Goal: Information Seeking & Learning: Learn about a topic

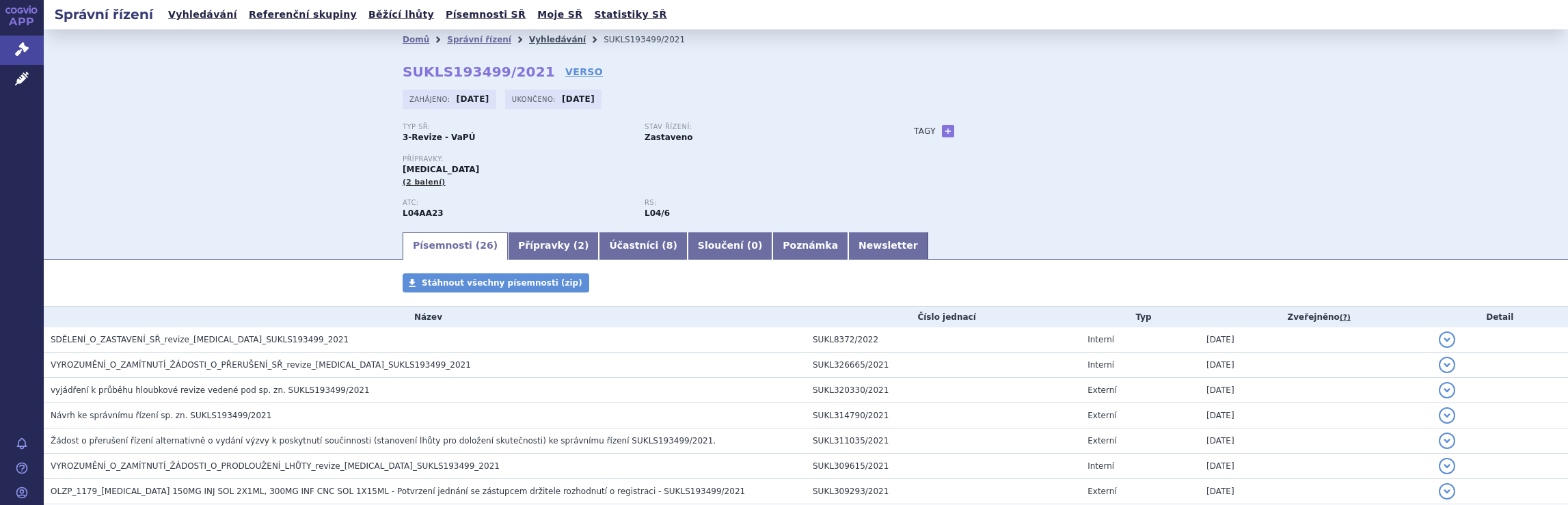
click at [531, 42] on link "Vyhledávání" at bounding box center [557, 39] width 57 height 9
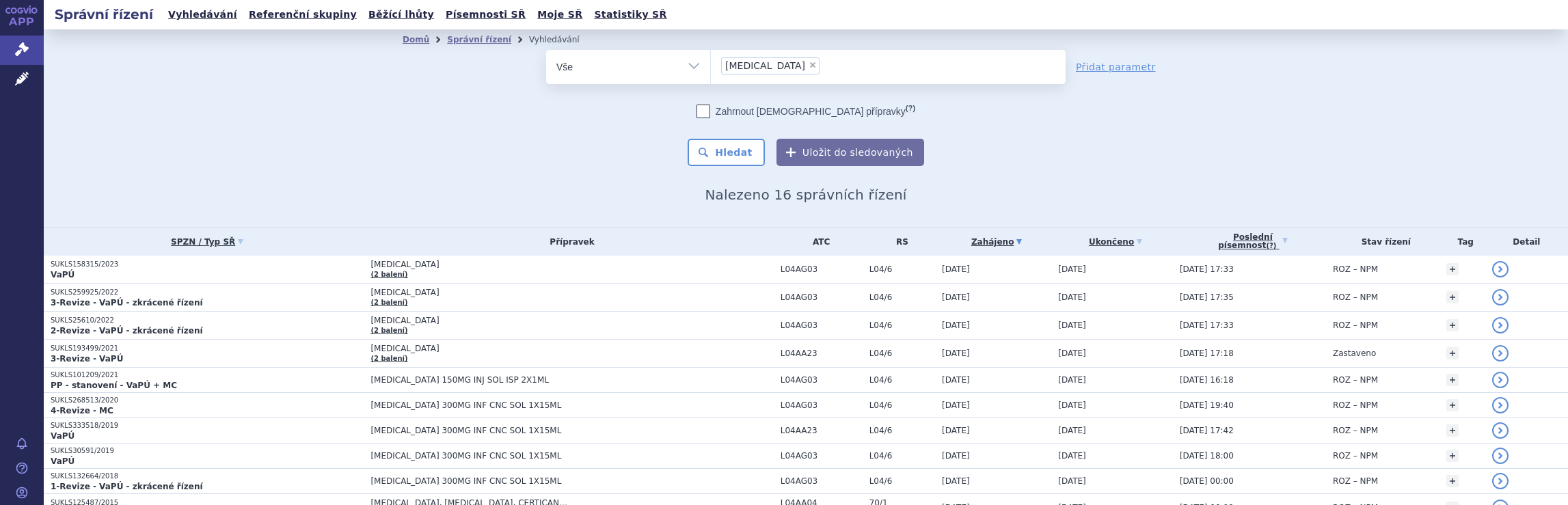
click at [821, 63] on ul "× Tysabri" at bounding box center [888, 64] width 354 height 30
click at [711, 63] on select "Tysabri" at bounding box center [710, 66] width 1 height 34
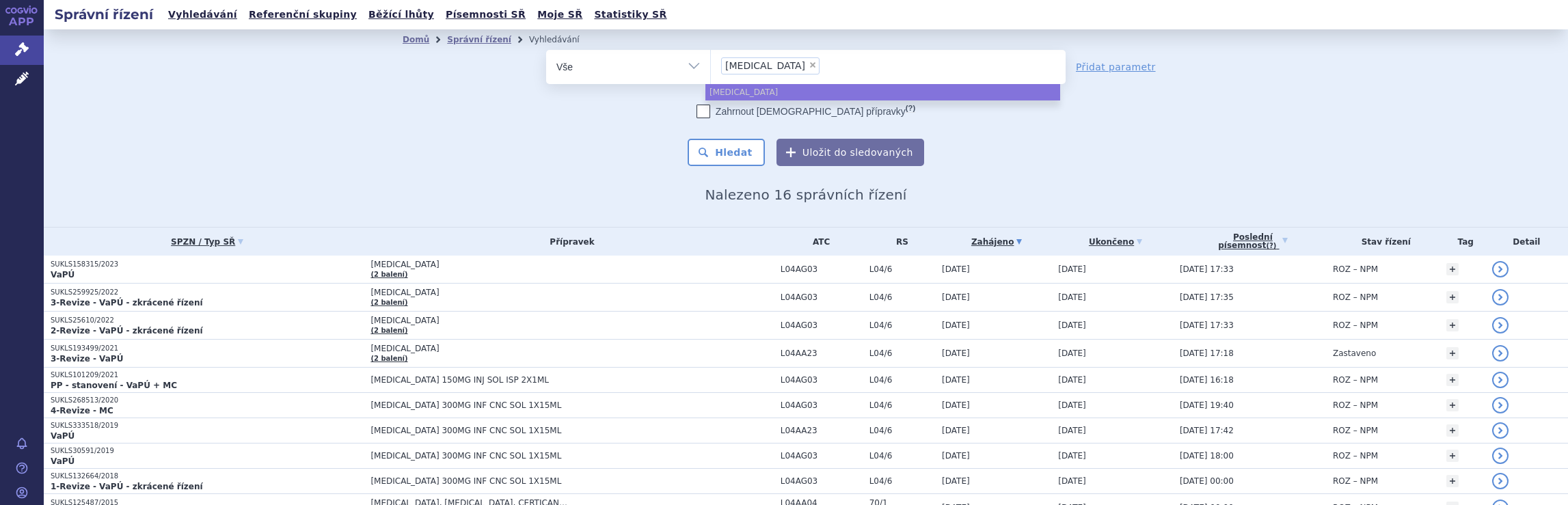
select select
type input "Tysabri"
type input "Tysa"
type input "T"
type input "sk"
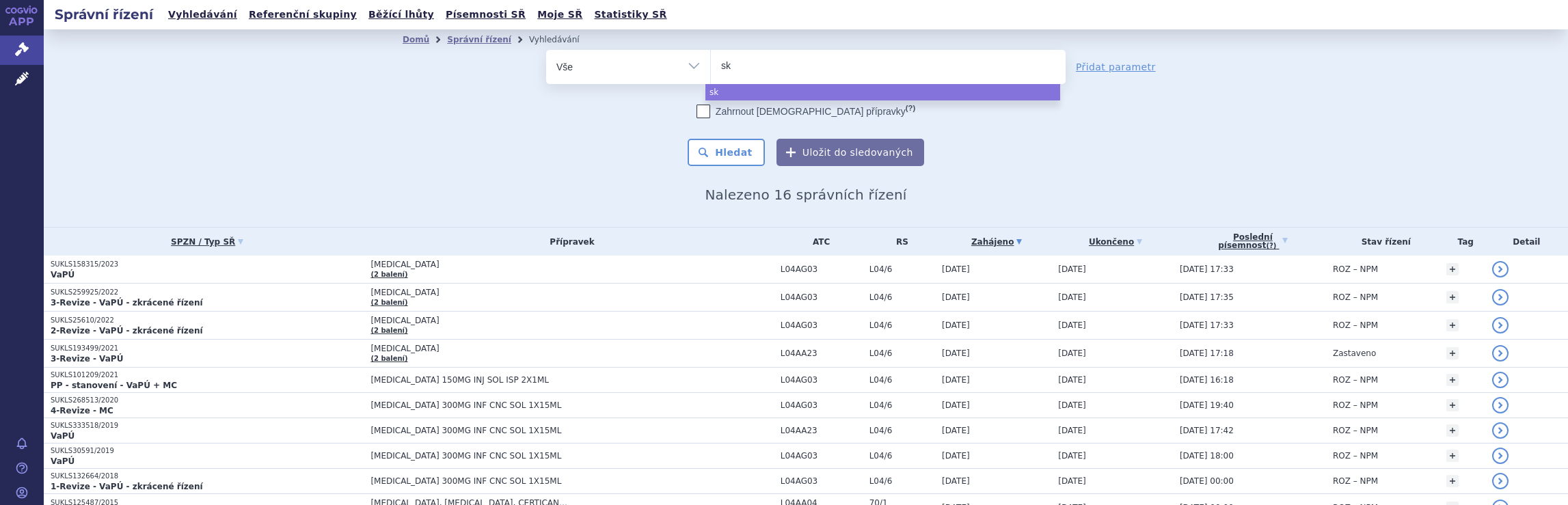
type input "sky"
type input "skyc"
type input "skycla"
type input "skyclar"
type input "skyclary"
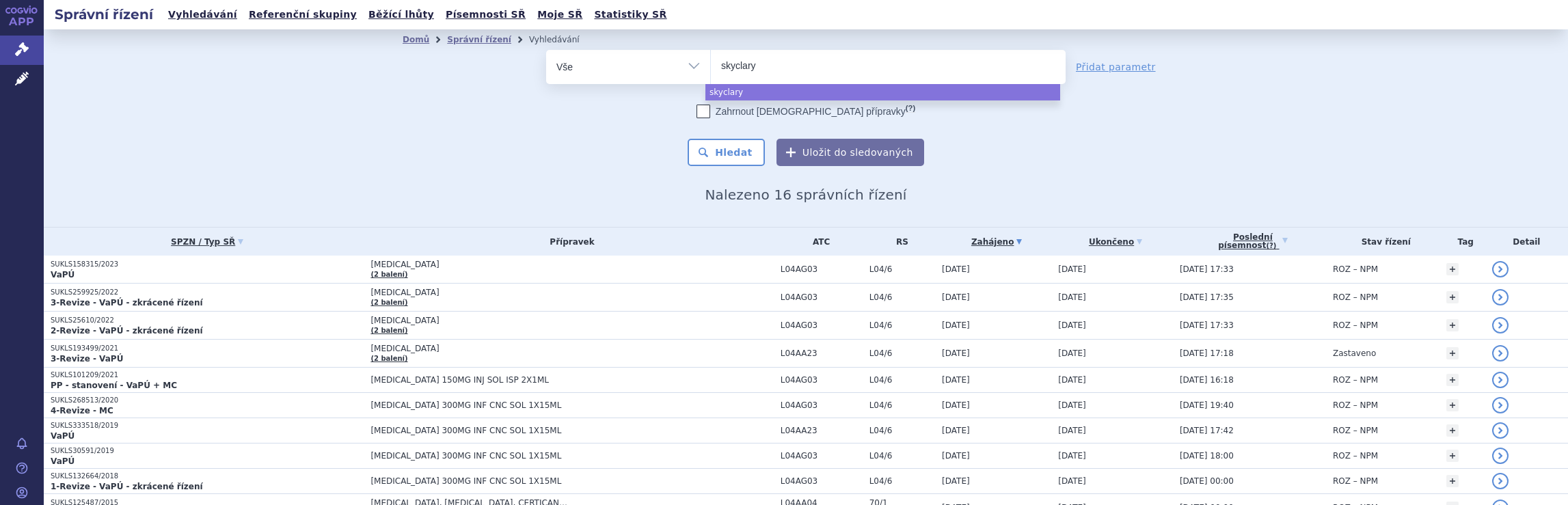
type input "skyclarys"
select select "skyclarys"
click at [739, 156] on button "Hledat" at bounding box center [726, 152] width 78 height 28
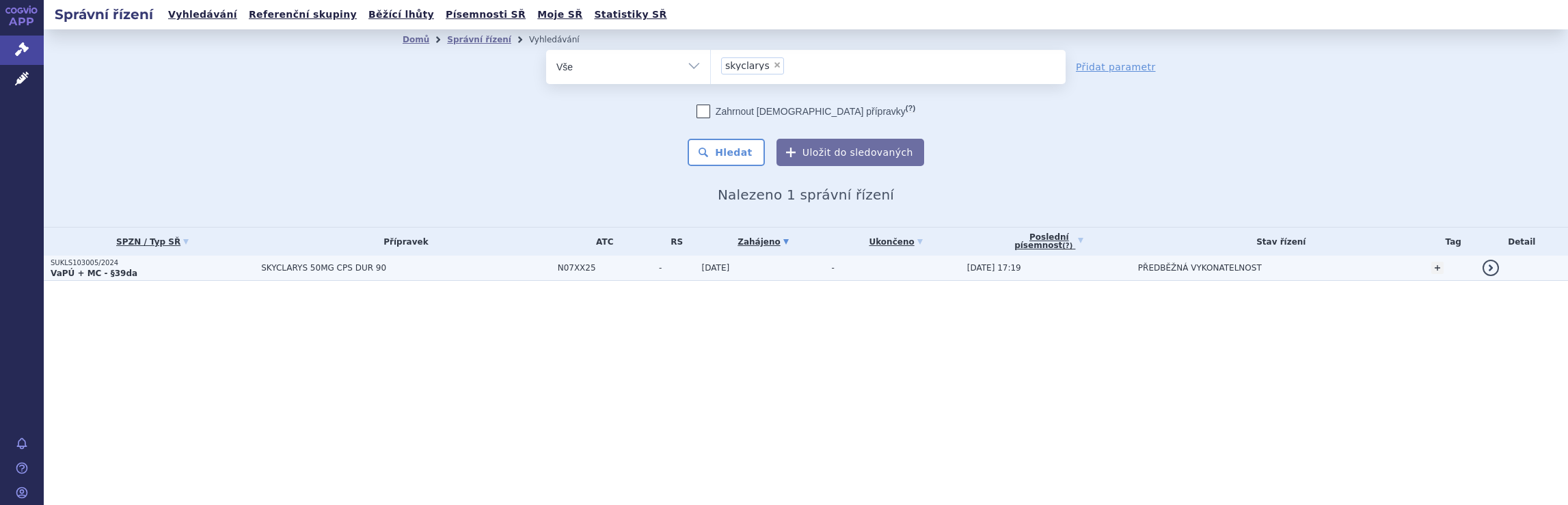
click at [441, 272] on td "SKYCLARYS 50MG CPS DUR 90" at bounding box center [402, 268] width 296 height 25
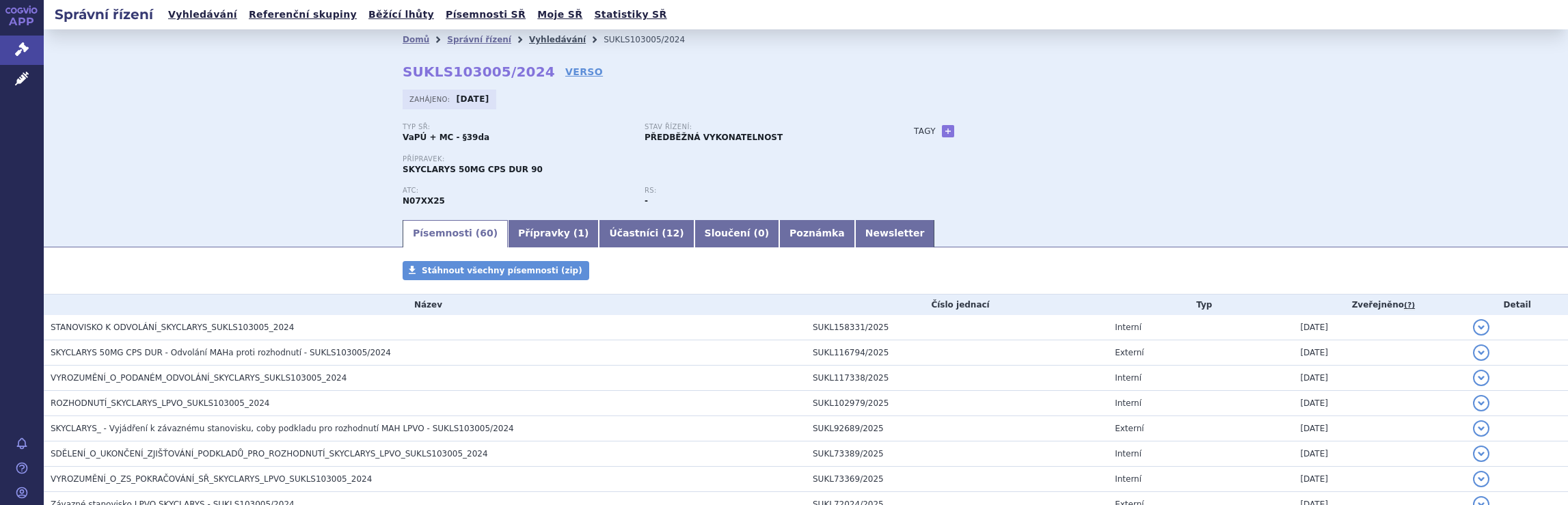
click at [534, 38] on link "Vyhledávání" at bounding box center [557, 39] width 57 height 9
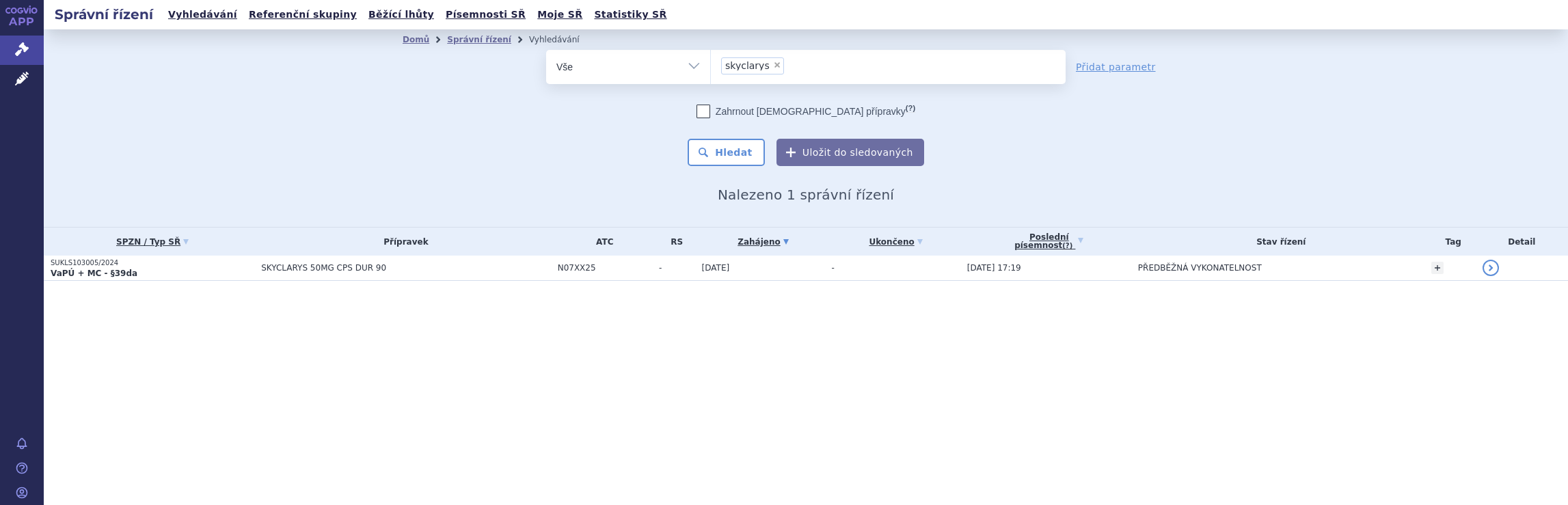
click at [826, 70] on ul "× skyclarys" at bounding box center [888, 64] width 354 height 30
click at [711, 70] on select "skyclarys" at bounding box center [710, 66] width 1 height 34
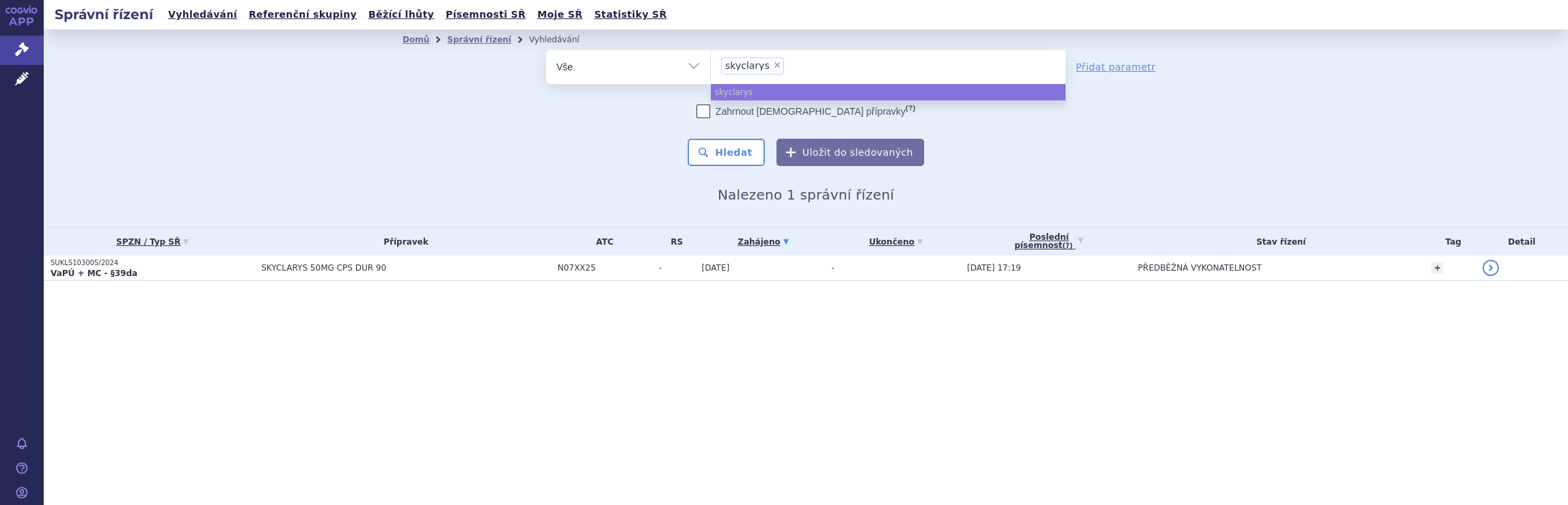
select select
type input "skyclarys"
type input "sk"
type input "s"
type input "sp"
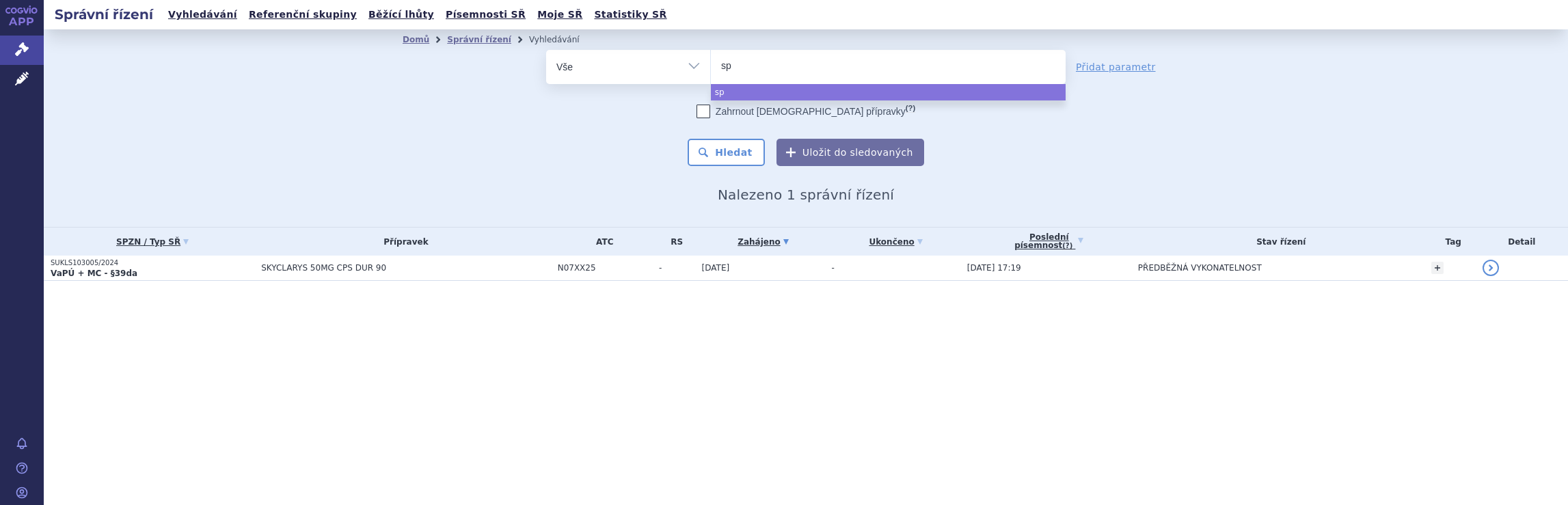
type input "spi"
type input "spin"
type input "spinra"
type input "spinraz"
type input "spinraza"
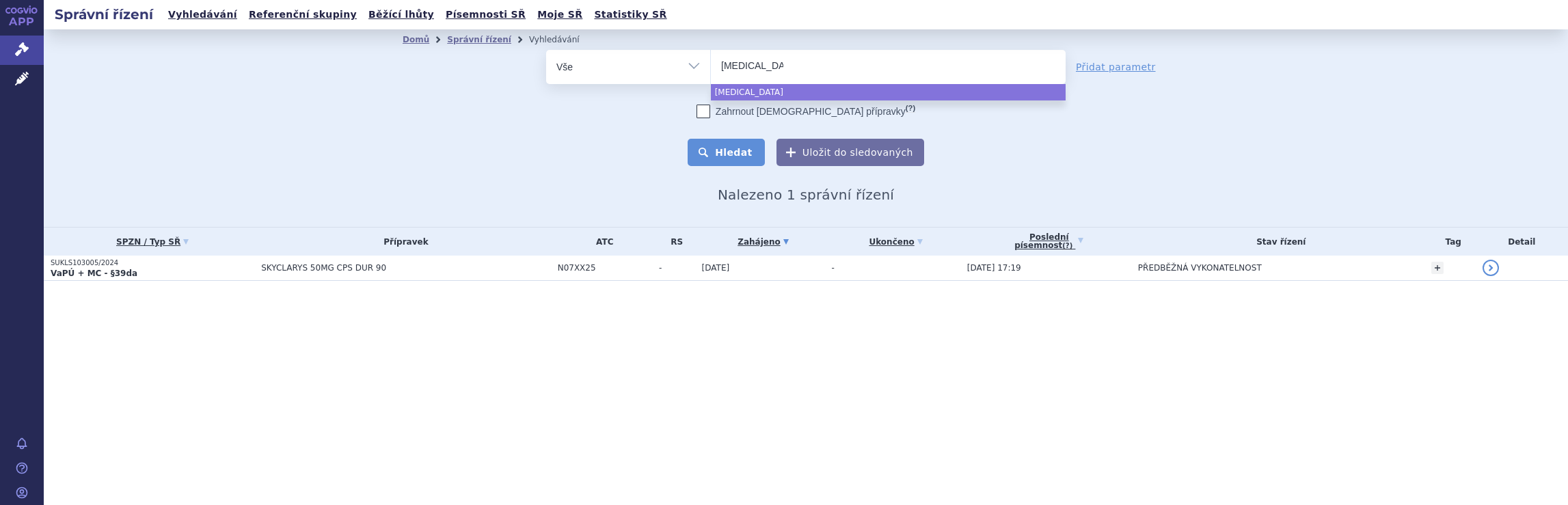
select select "spinraza"
click at [724, 151] on button "Hledat" at bounding box center [726, 152] width 78 height 28
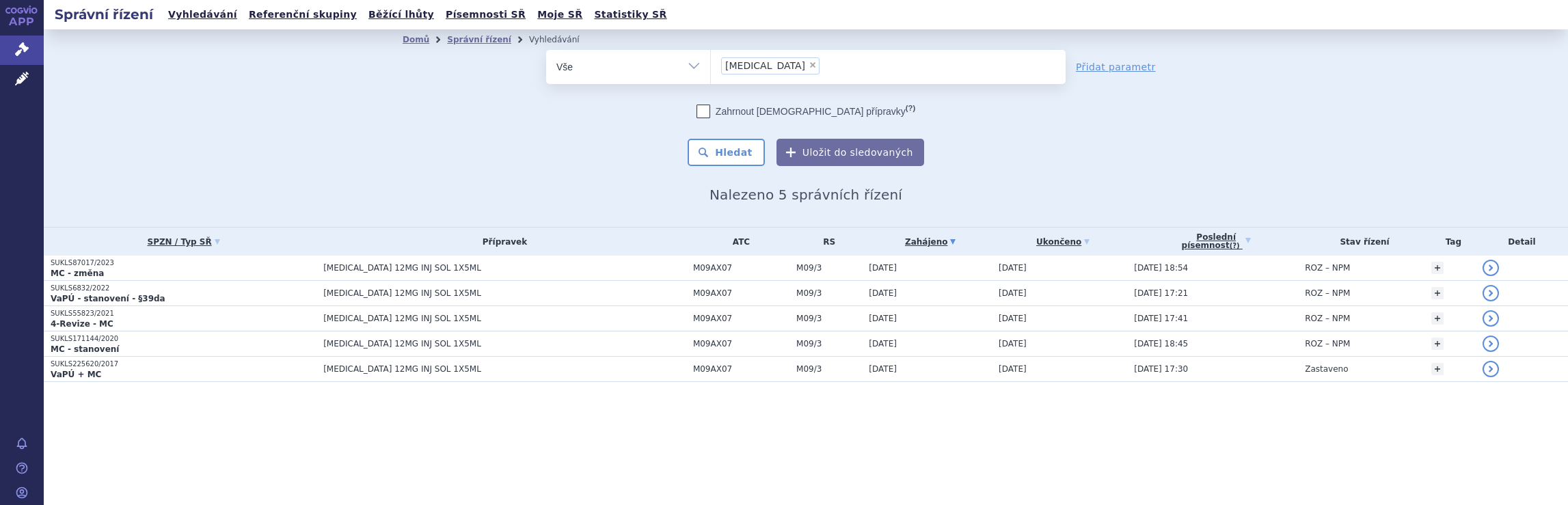
click at [805, 73] on ul "× spinraza" at bounding box center [888, 64] width 354 height 30
click at [711, 73] on select "spinraza" at bounding box center [710, 66] width 1 height 34
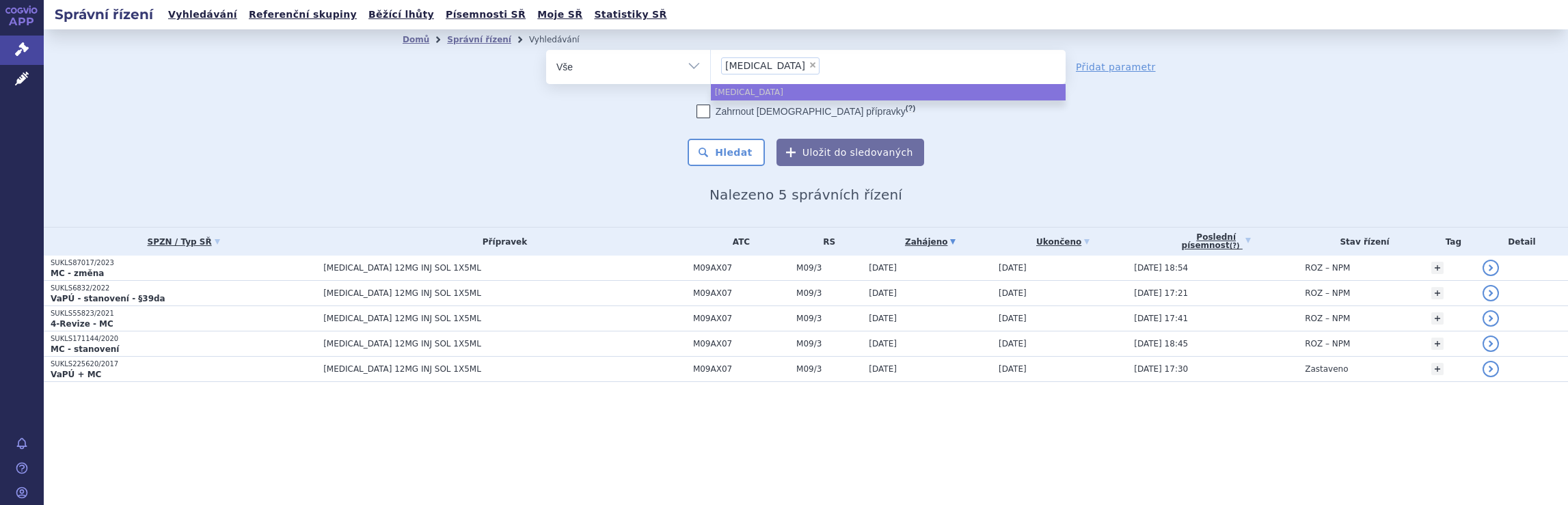
select select
type input "spinraza"
type input "sp"
type input "s"
type input "av"
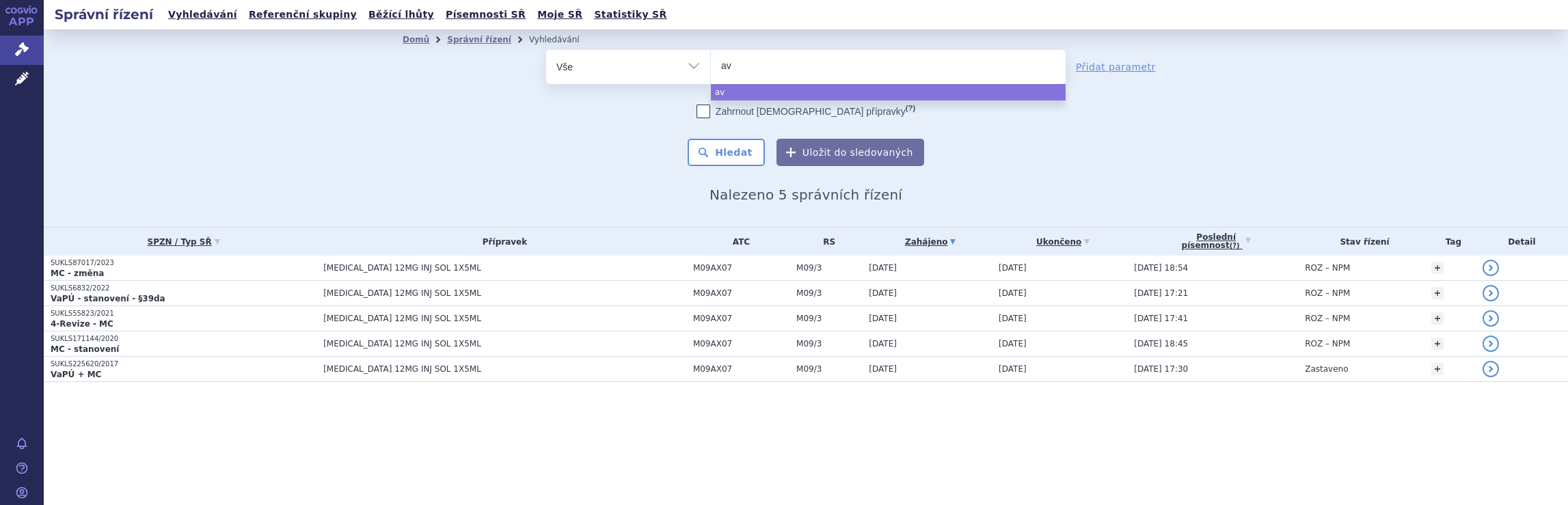
type input "avo"
type input "avone"
type input "avonex"
select select "avonex"
click at [745, 155] on button "Hledat" at bounding box center [726, 152] width 78 height 28
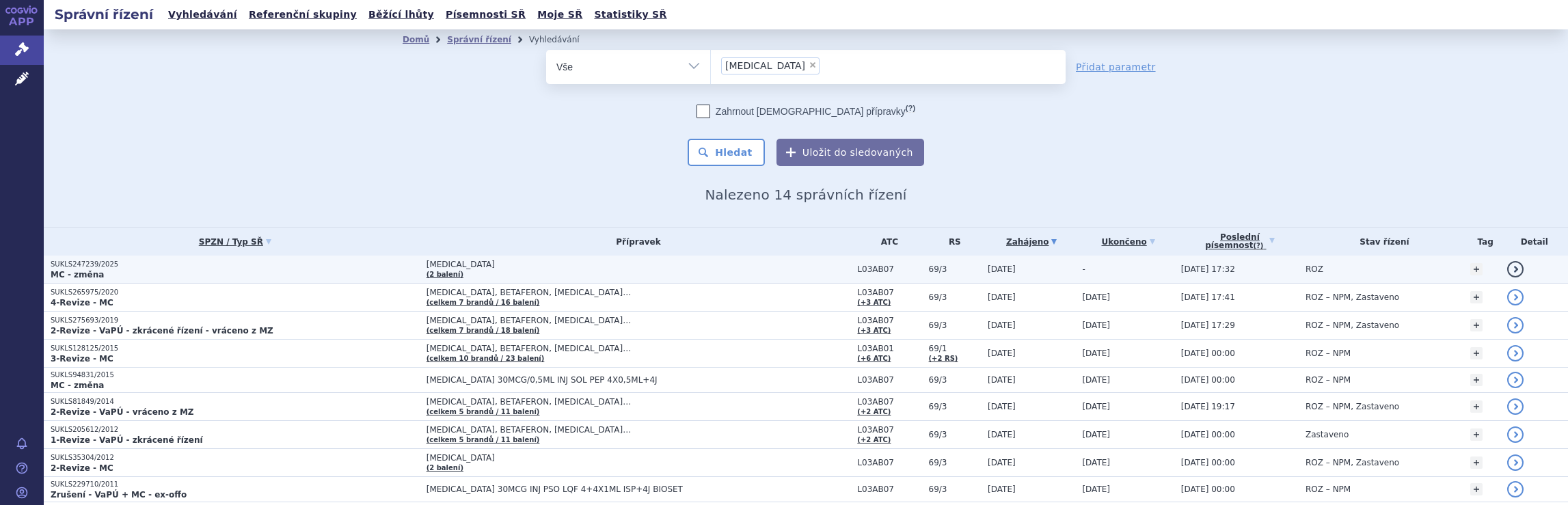
click at [681, 269] on span "[MEDICAL_DATA]" at bounding box center [597, 264] width 341 height 9
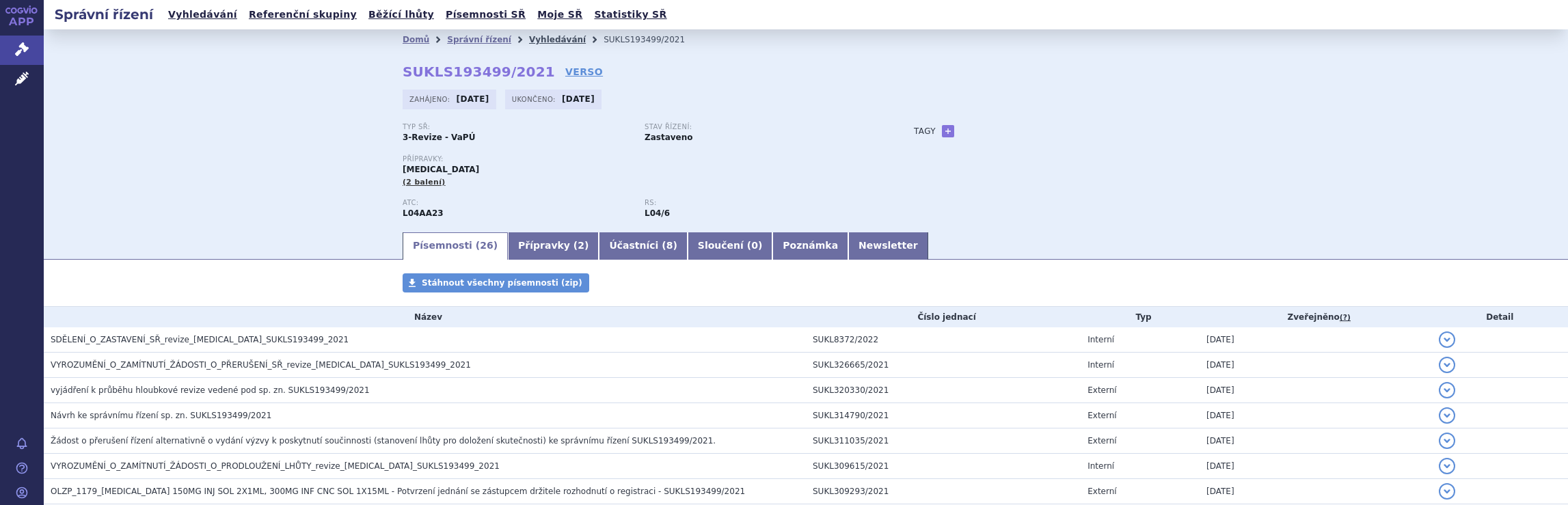
click at [529, 41] on link "Vyhledávání" at bounding box center [557, 39] width 57 height 9
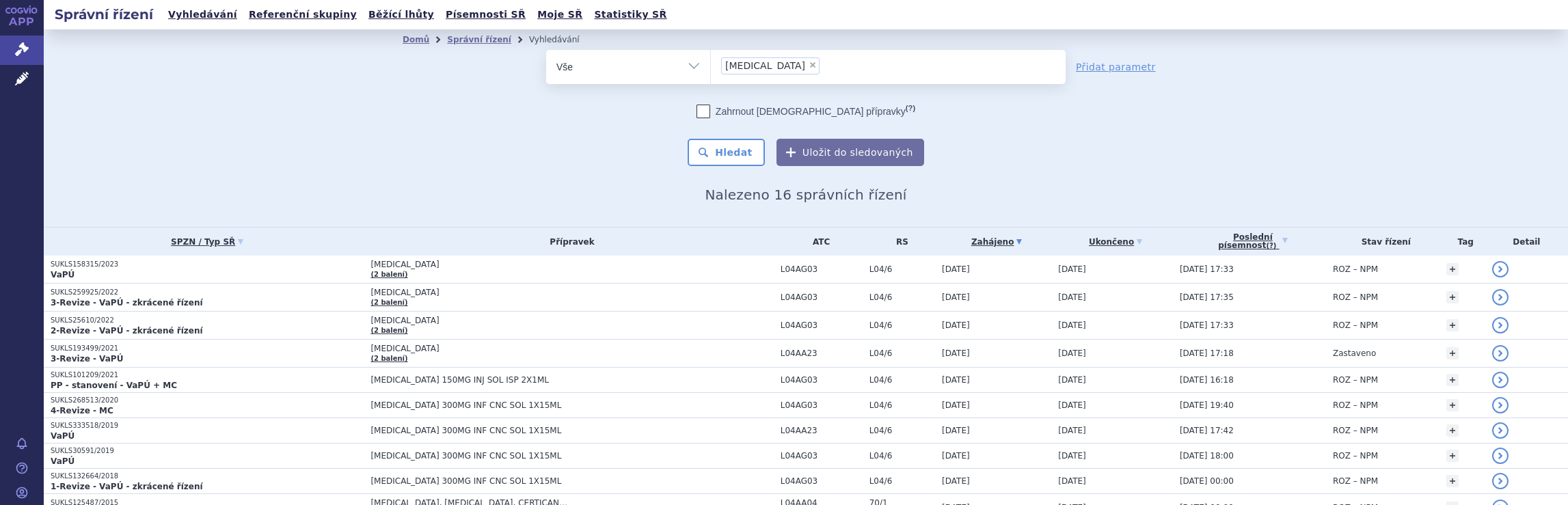
click at [809, 65] on span "×" at bounding box center [813, 64] width 8 height 8
click at [711, 65] on select "Tysabri" at bounding box center [710, 66] width 1 height 34
select select
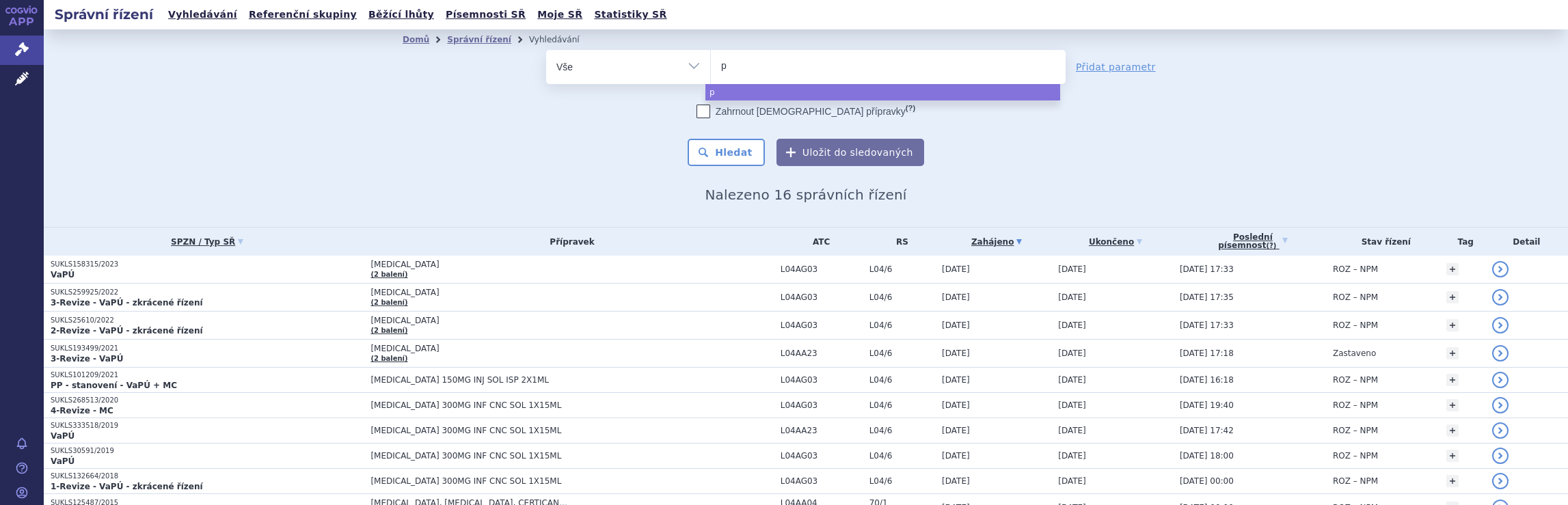
type input "pl"
type input "ple"
type input "pleg"
type input "plegr"
type input "plegri"
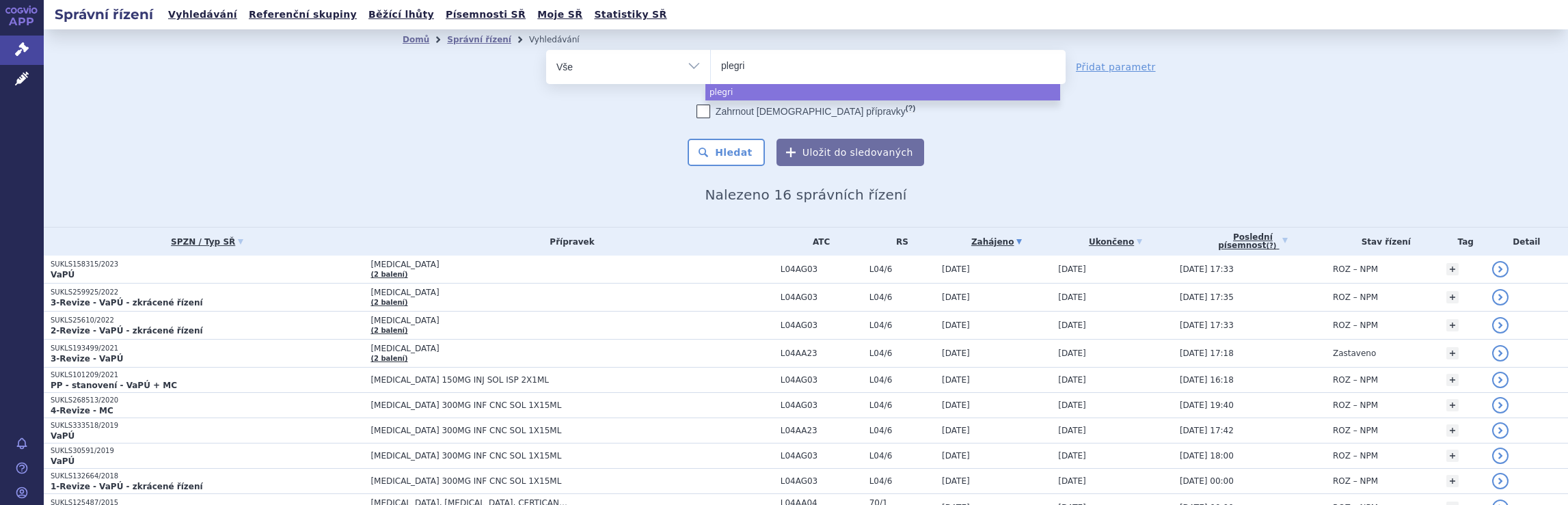
type input "plegrid"
type input "[MEDICAL_DATA]"
select select "[MEDICAL_DATA]"
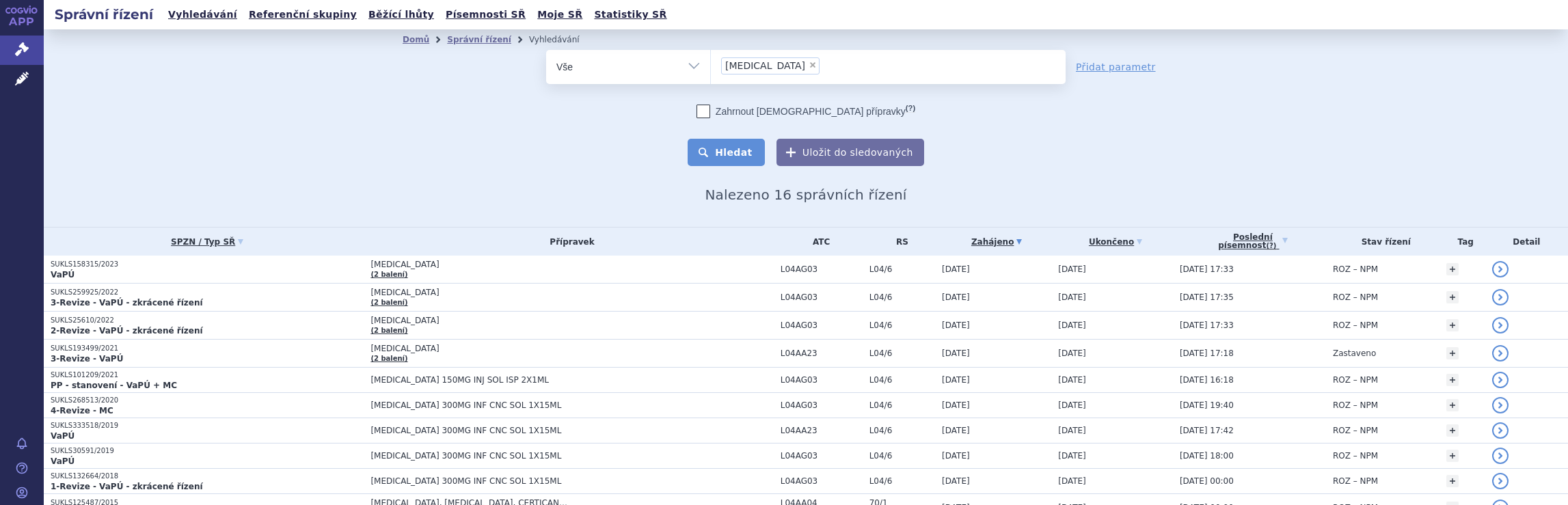
click at [739, 154] on button "Hledat" at bounding box center [726, 152] width 78 height 28
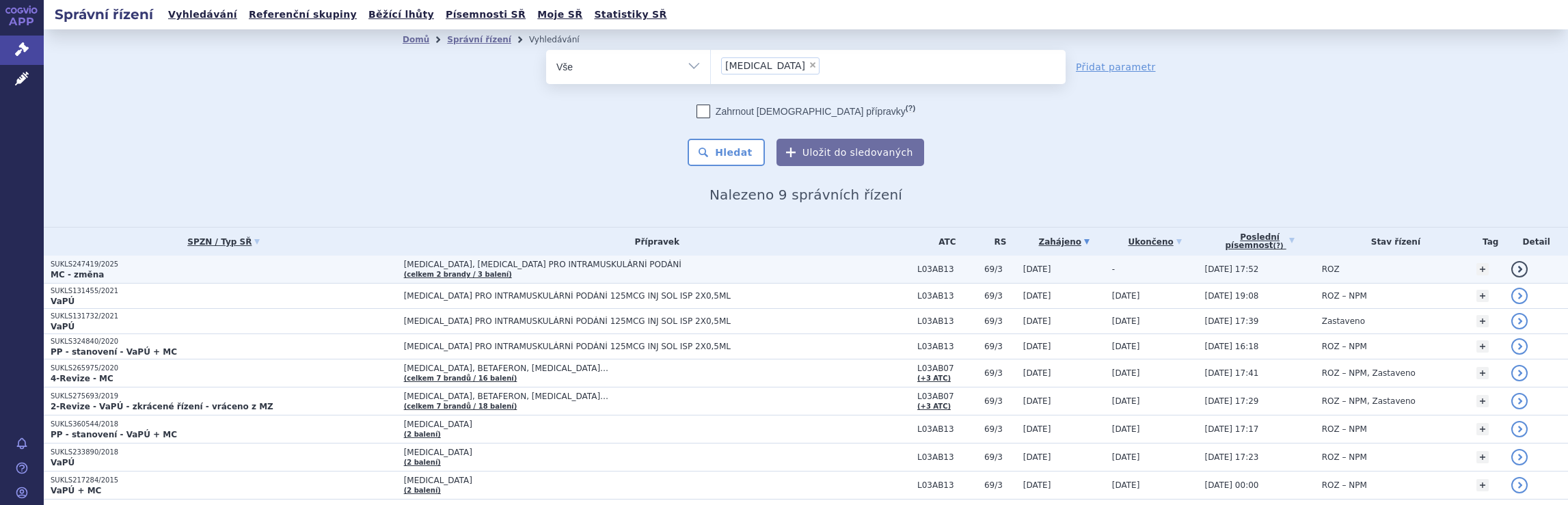
click at [801, 267] on span "PLEGRIDY, PLEGRIDY PRO INTRAMUSKULÁRNÍ PODÁNÍ (celkem 2 brandy / 3 balení)" at bounding box center [657, 269] width 507 height 19
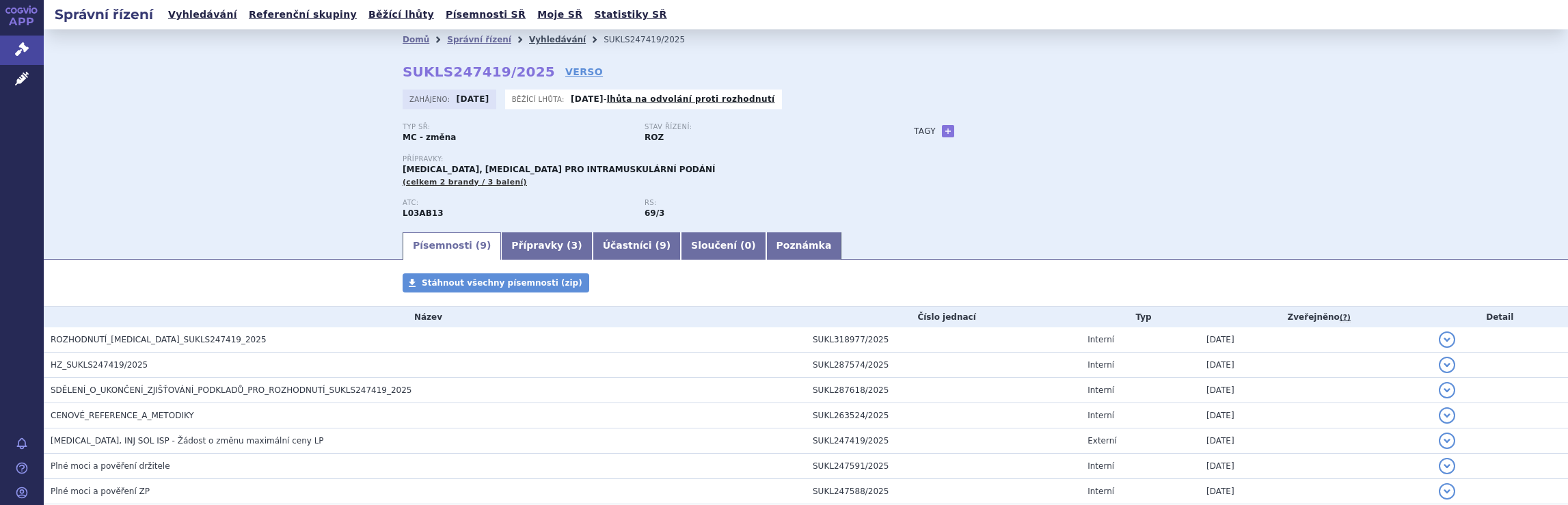
click at [529, 37] on link "Vyhledávání" at bounding box center [557, 39] width 57 height 9
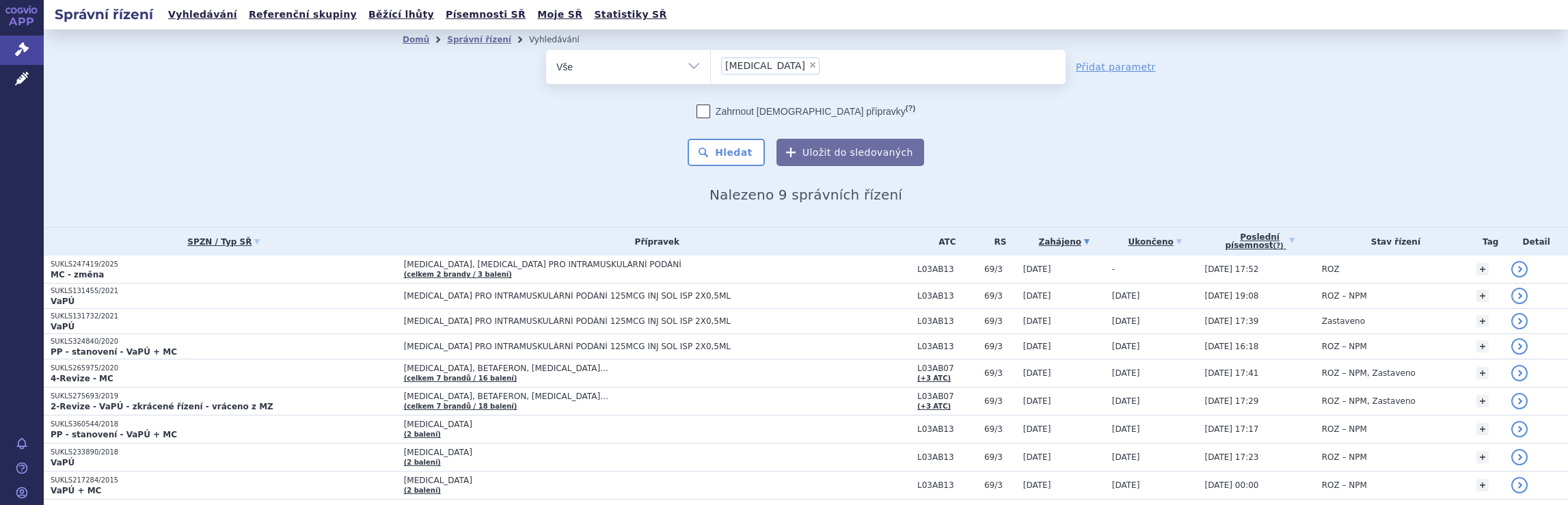
click at [826, 70] on ul "× plegridy" at bounding box center [888, 64] width 354 height 30
click at [711, 70] on select "plegridy" at bounding box center [710, 66] width 1 height 34
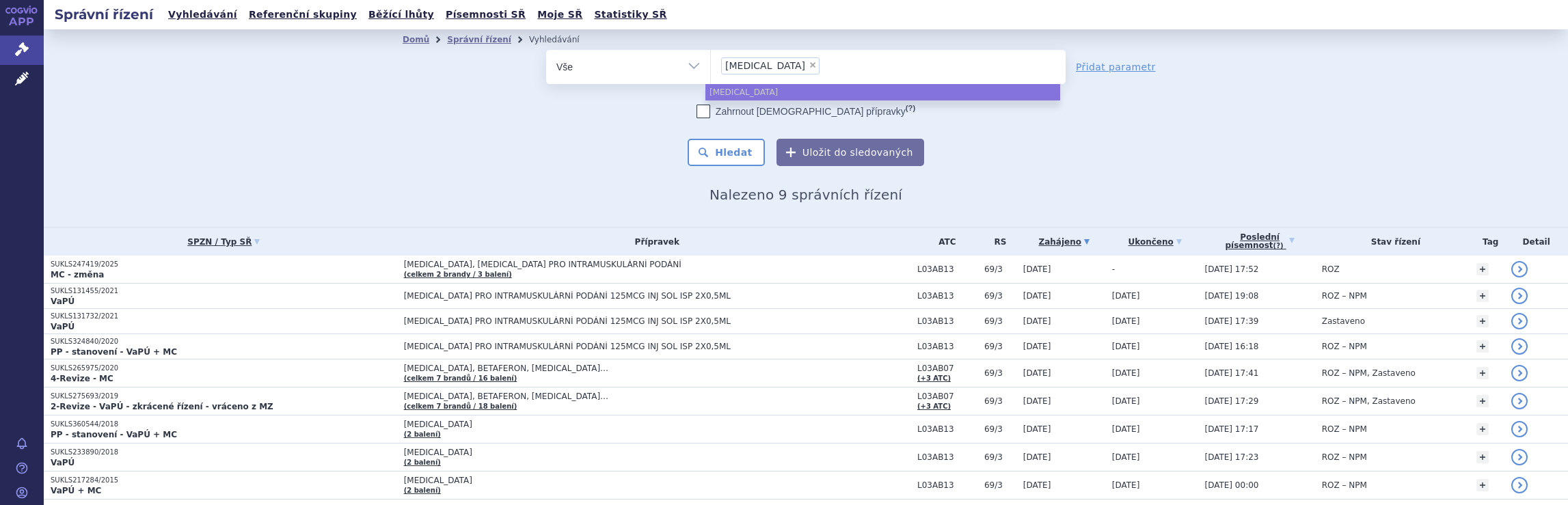
select select
type input "plegridy"
type input "ple"
type input "p"
type input "di"
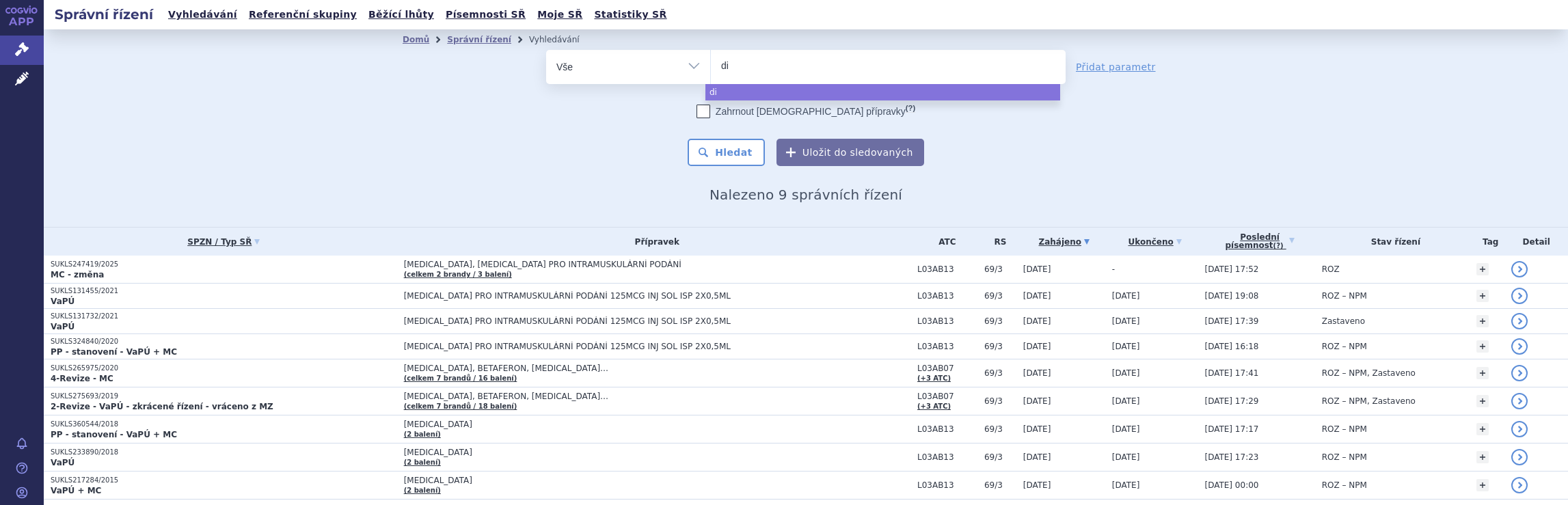
type input "dim"
type input "dime"
type input "dimet"
type input "dimethy"
type input "dimethyl"
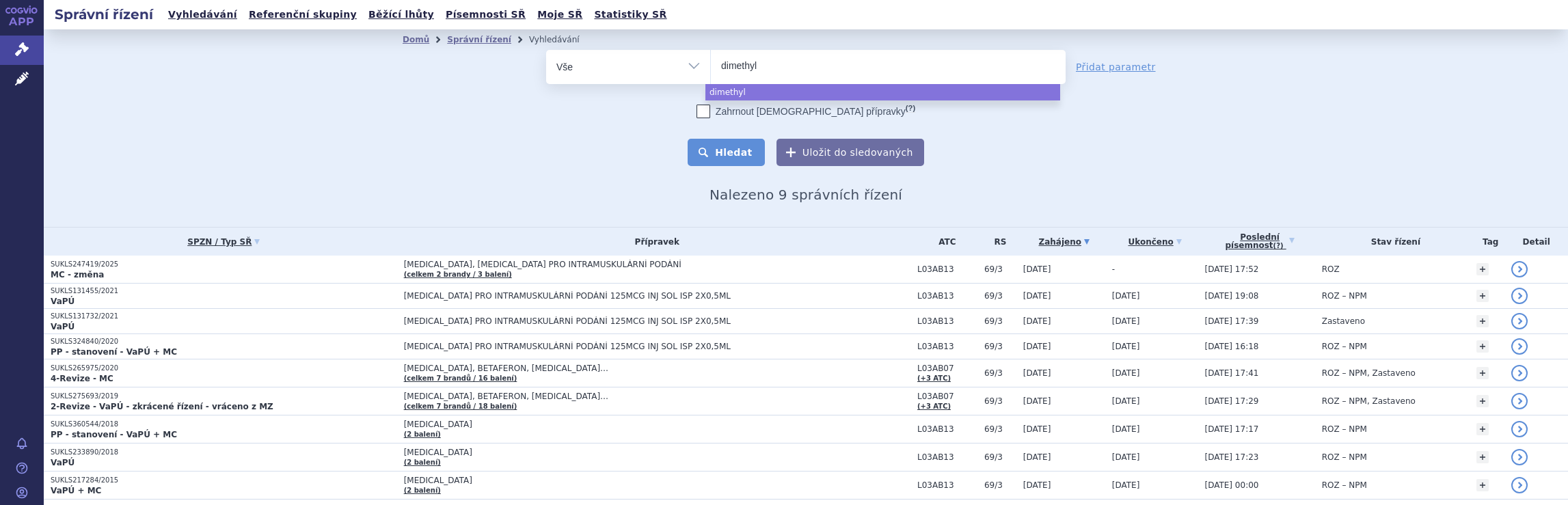
select select "dimethyl"
click at [734, 152] on button "Hledat" at bounding box center [726, 152] width 78 height 28
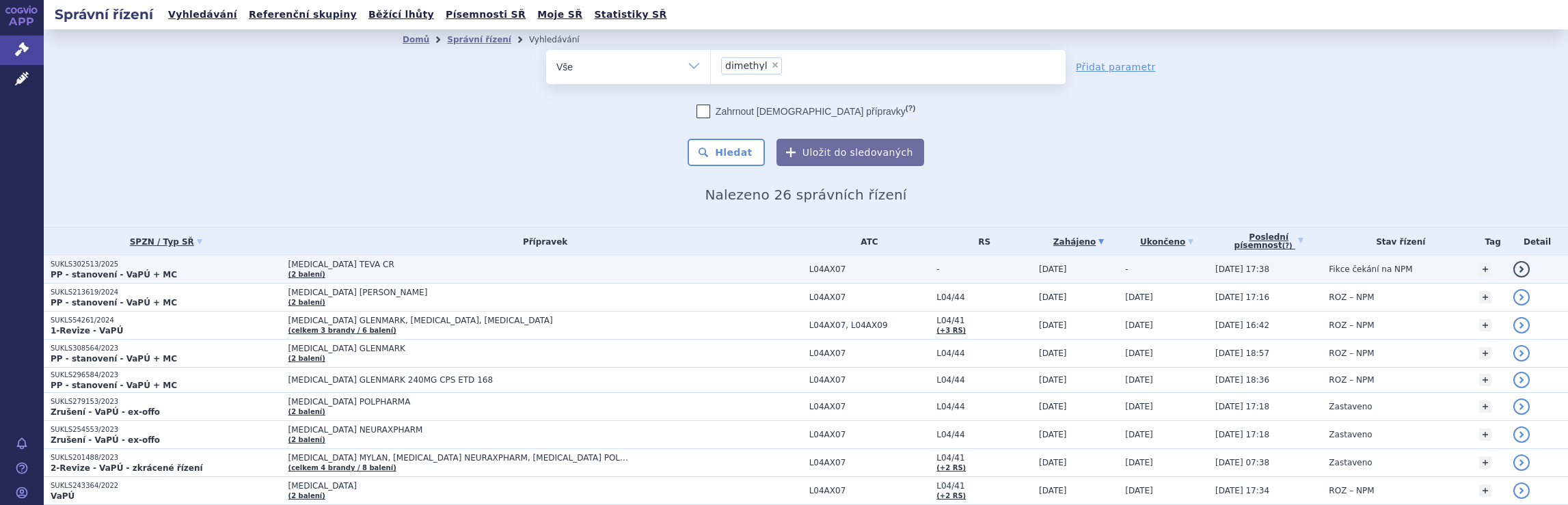
click at [748, 269] on span "DIMETHYL FUMARATE TEVA CR (2 balení)" at bounding box center [545, 269] width 514 height 19
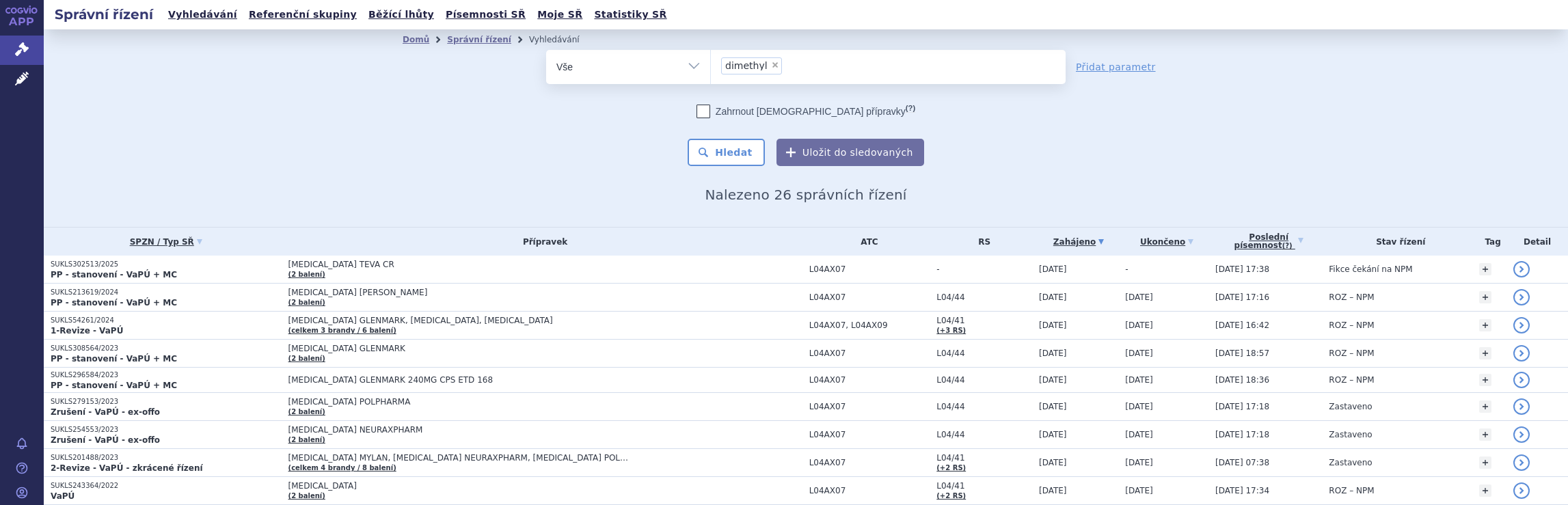
click at [831, 69] on ul "× dimethyl" at bounding box center [888, 64] width 354 height 30
click at [711, 69] on select "dimethyl" at bounding box center [710, 66] width 1 height 34
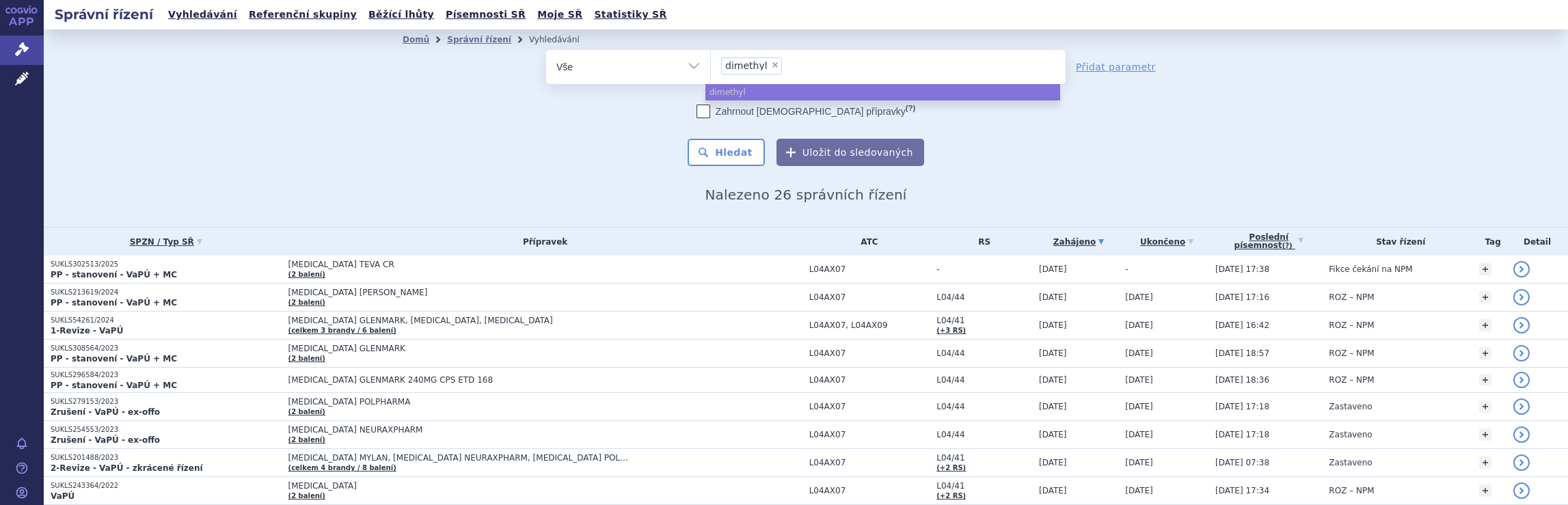
select select
type input "dimethyl"
type input "dim"
type input "d"
type input "no"
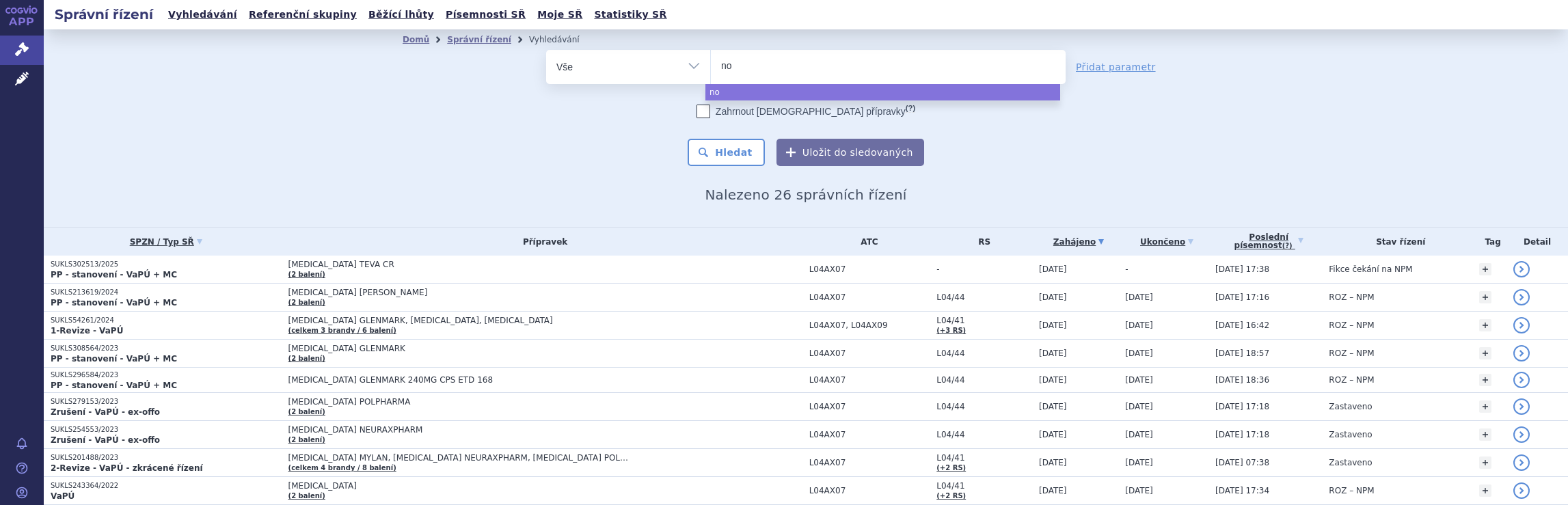
type input "nov"
type input "nova"
type input "novart"
type input "novarti"
type input "novartis"
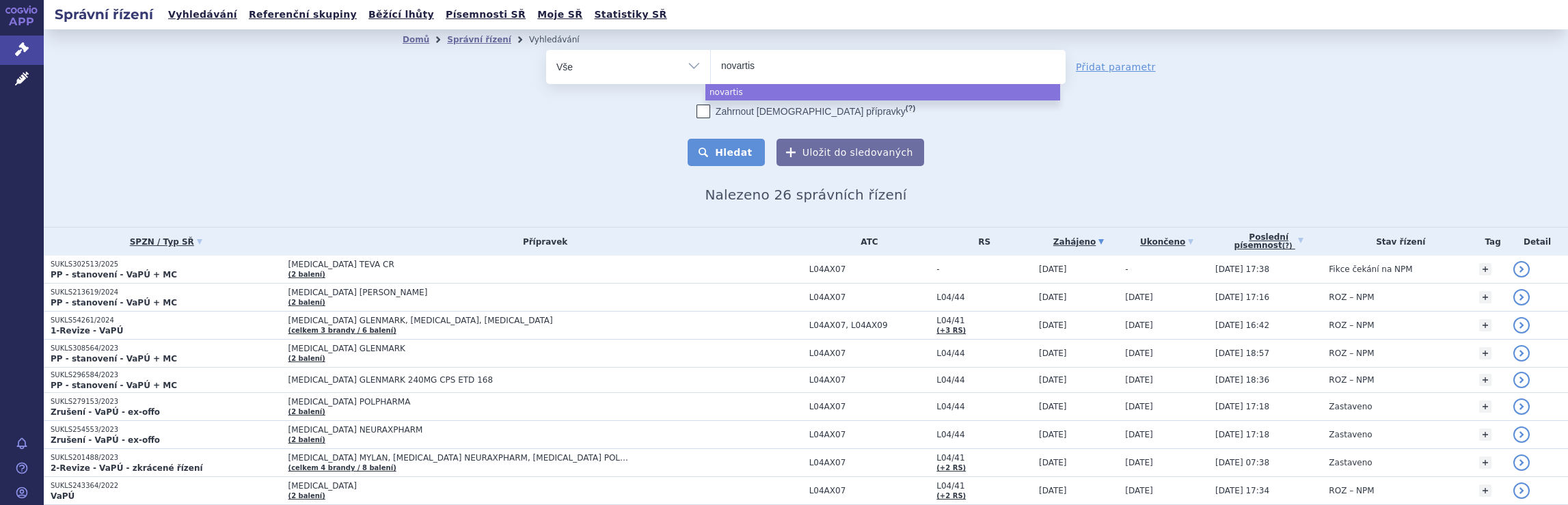
select select "novartis"
click at [739, 152] on button "Hledat" at bounding box center [726, 152] width 78 height 28
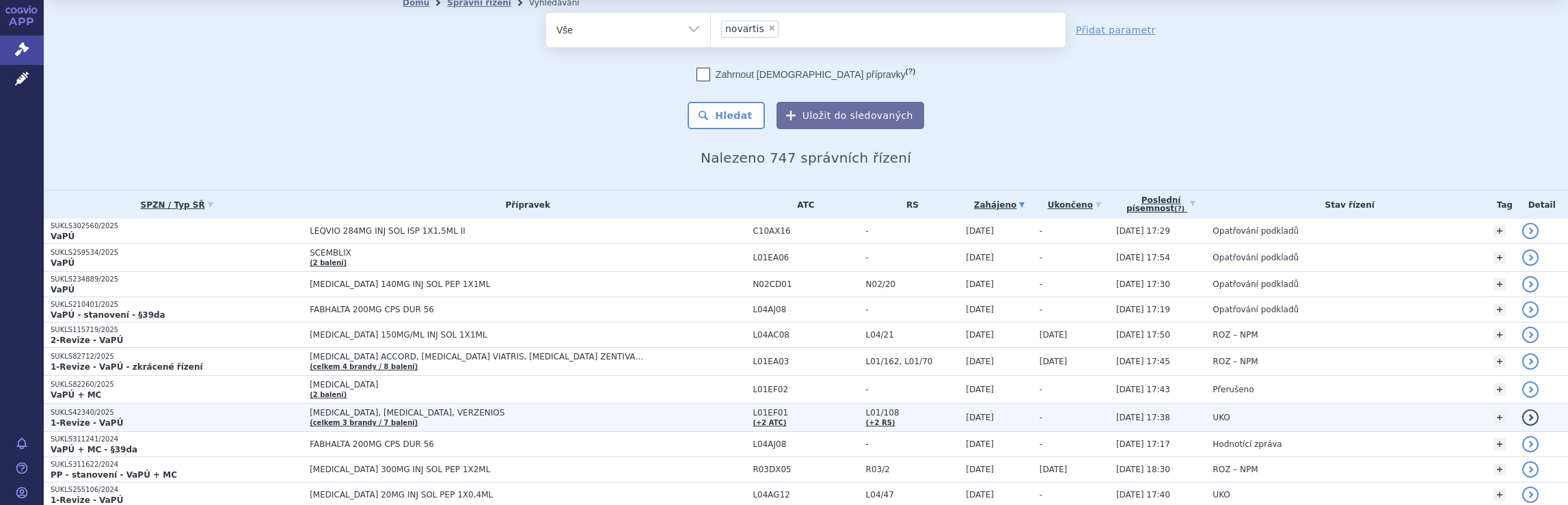
scroll to position [68, 0]
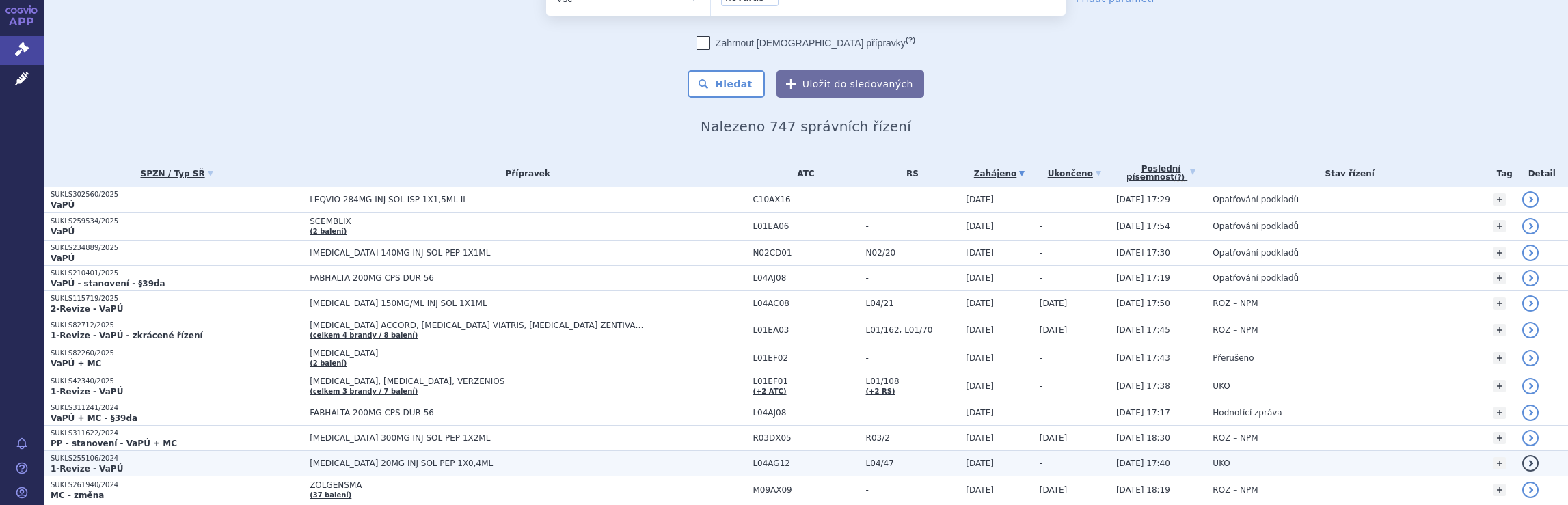
click at [597, 462] on span "[MEDICAL_DATA] 20MG INJ SOL PEP 1X0,4ML" at bounding box center [480, 463] width 341 height 9
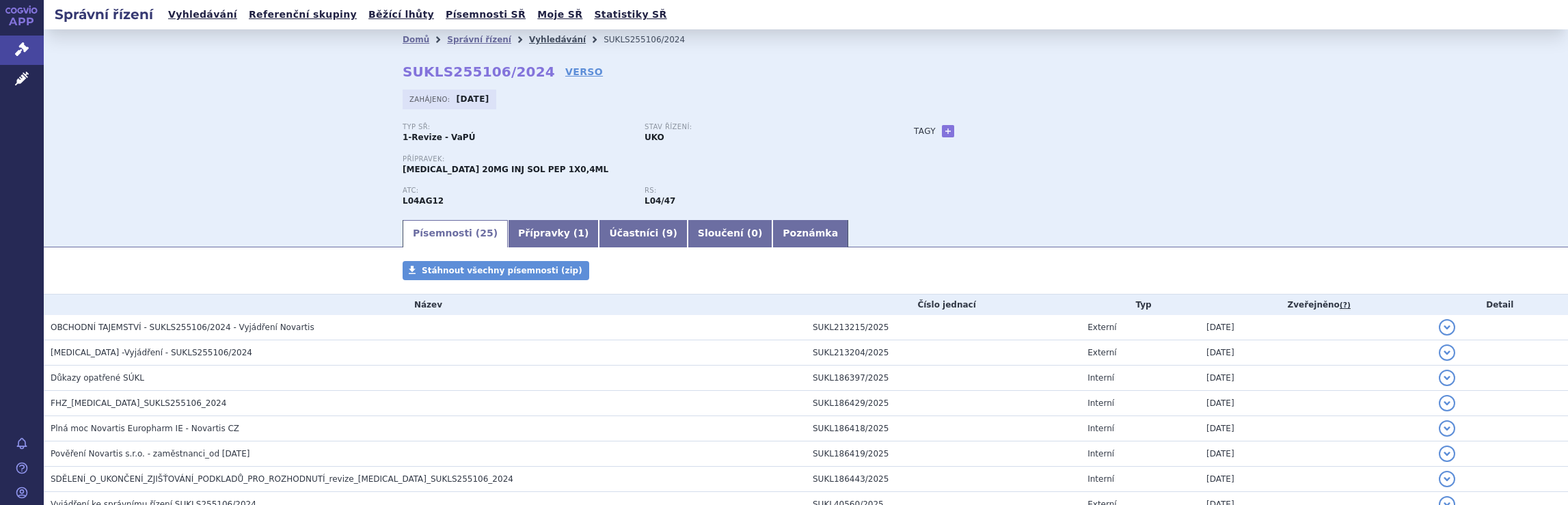
click at [540, 39] on link "Vyhledávání" at bounding box center [557, 39] width 57 height 9
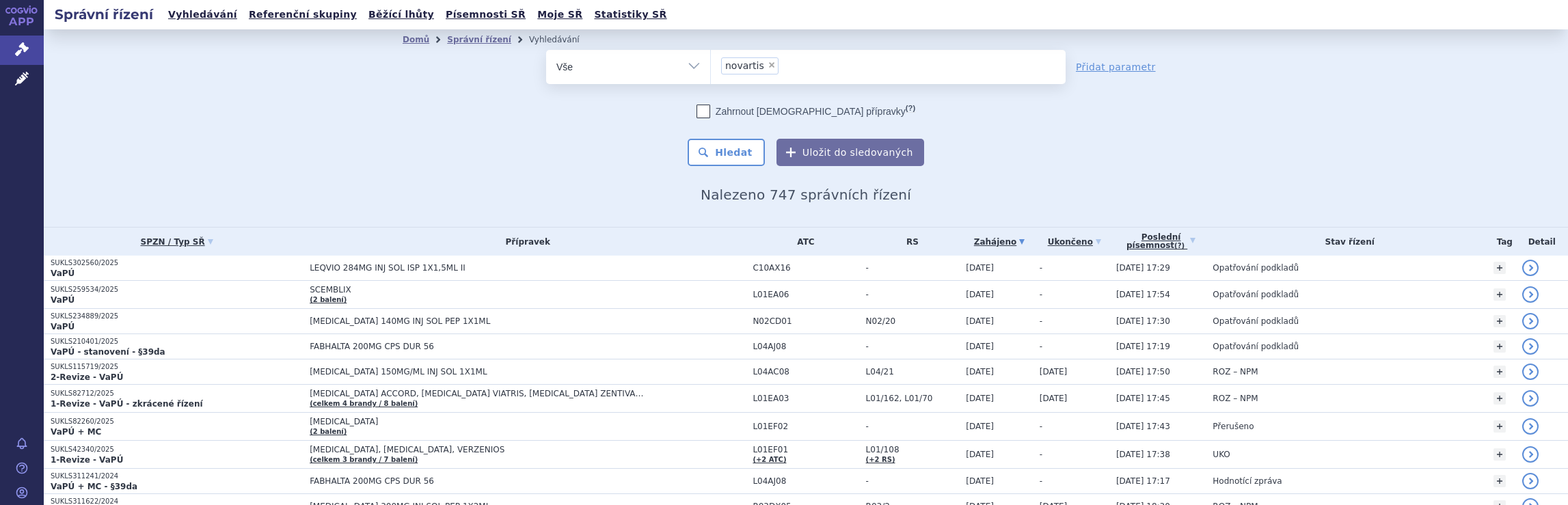
drag, startPoint x: 0, startPoint y: 0, endPoint x: 830, endPoint y: 75, distance: 833.4
click at [830, 75] on ul "× novartis" at bounding box center [888, 64] width 354 height 30
click at [711, 75] on select "novartis" at bounding box center [710, 66] width 1 height 34
select select
type input "novartis"
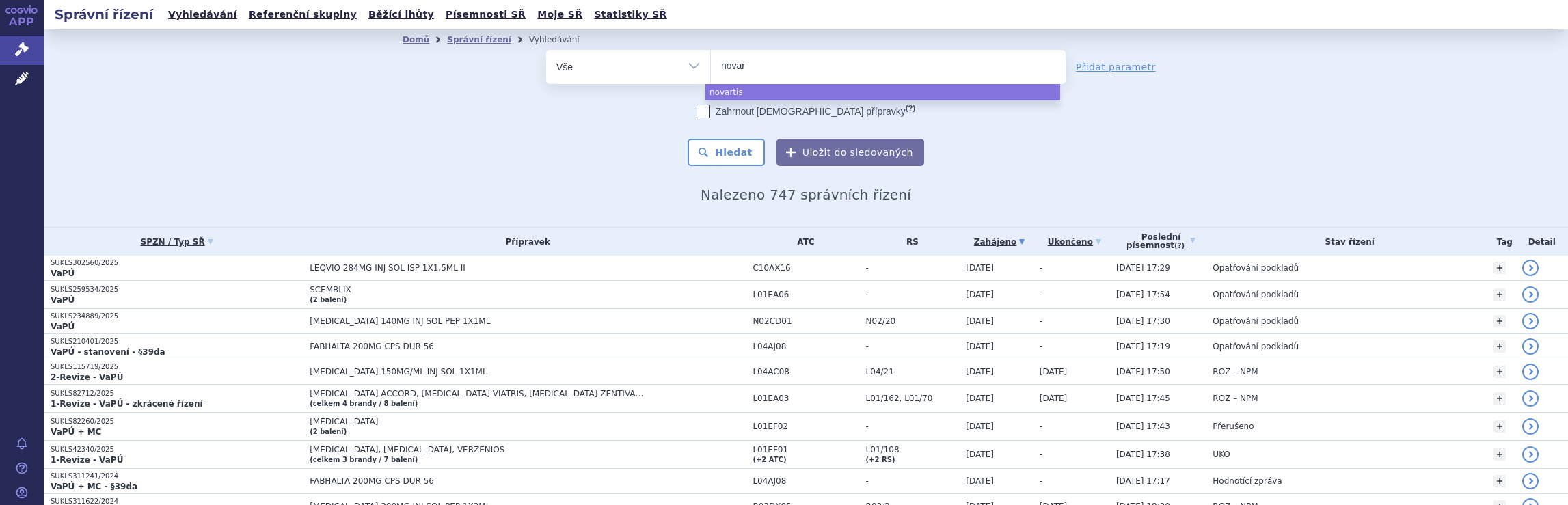
type input "nova"
type input "n"
type input "roc"
type input "roch"
type input "roche"
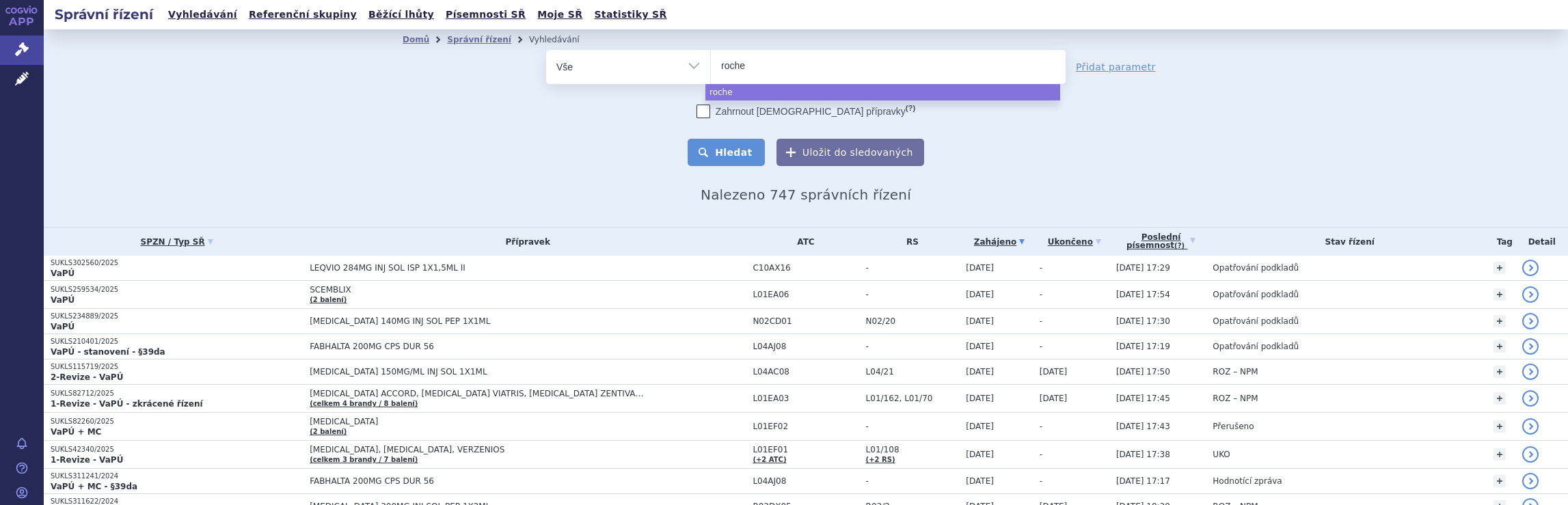
select select "roche"
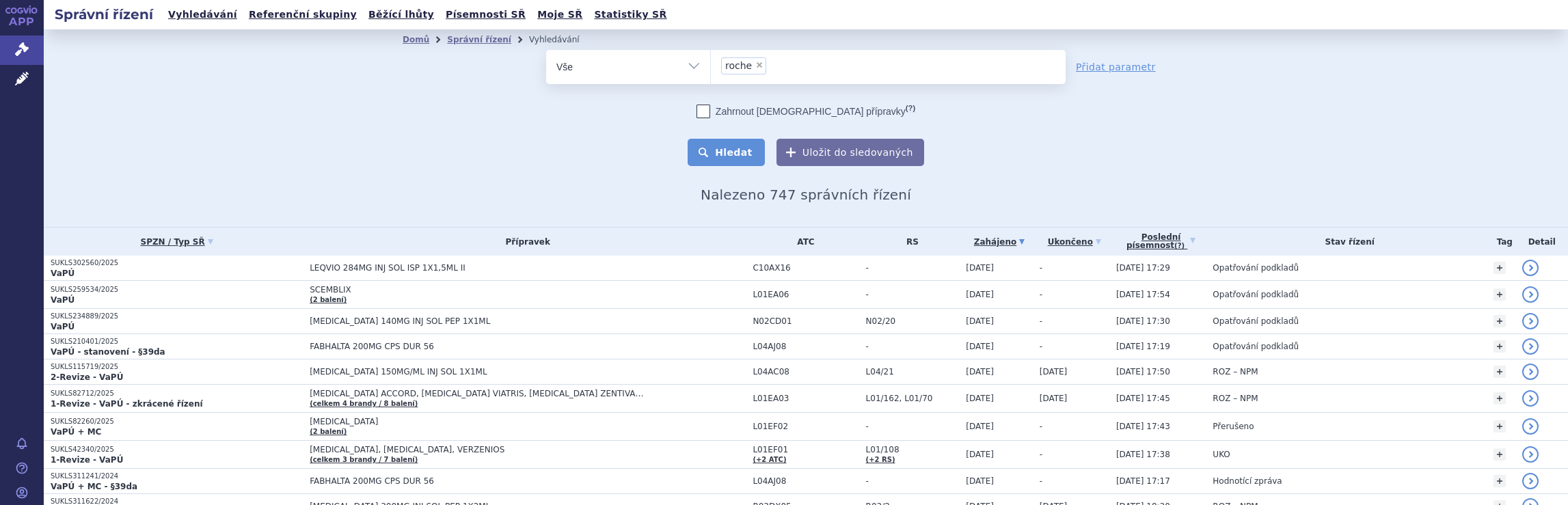
click at [737, 154] on button "Hledat" at bounding box center [726, 152] width 78 height 28
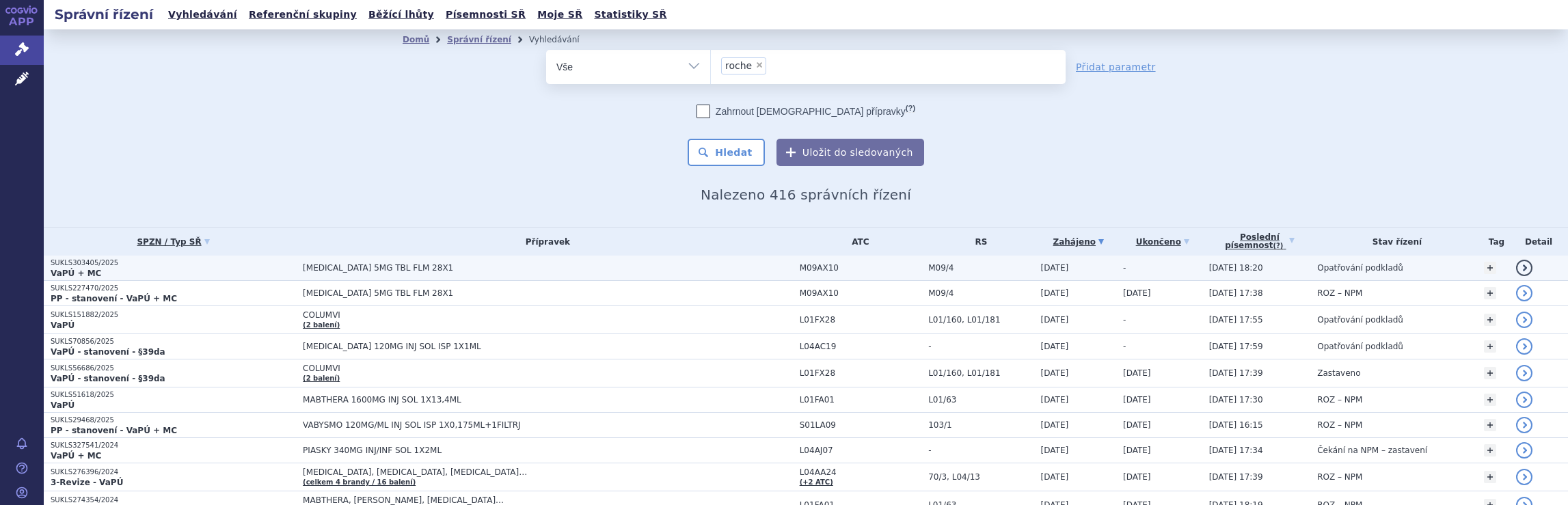
click at [684, 269] on span "[MEDICAL_DATA] 5MG TBL FLM 28X1" at bounding box center [548, 267] width 490 height 9
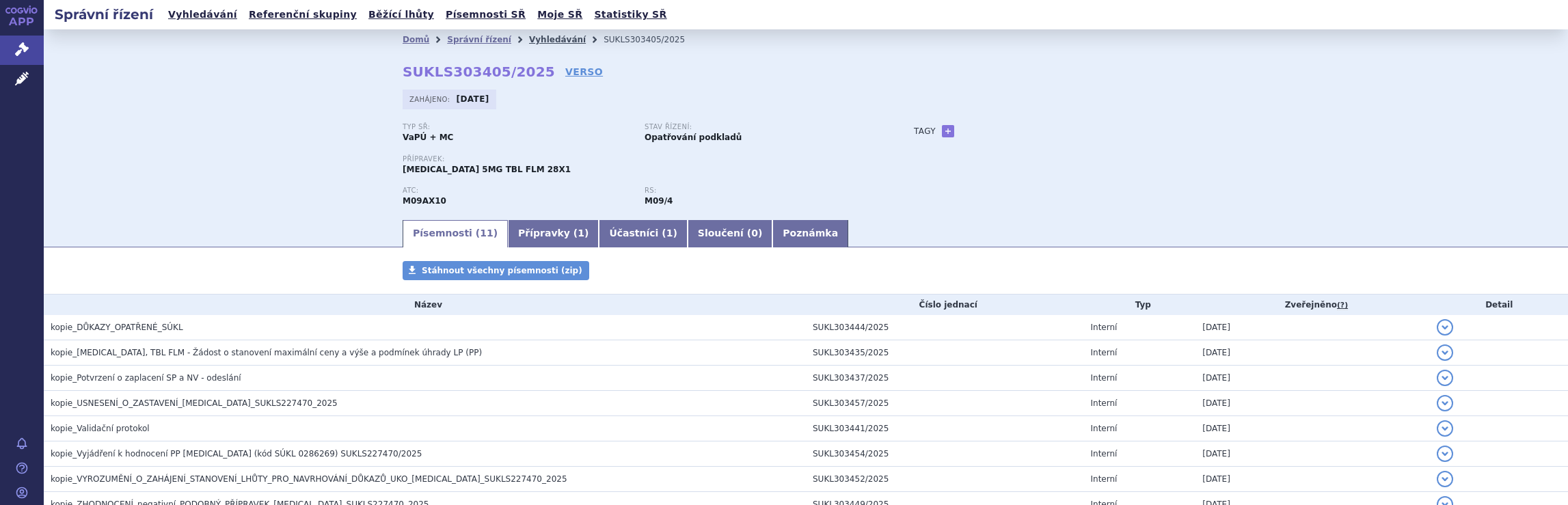
click at [536, 35] on link "Vyhledávání" at bounding box center [557, 39] width 57 height 9
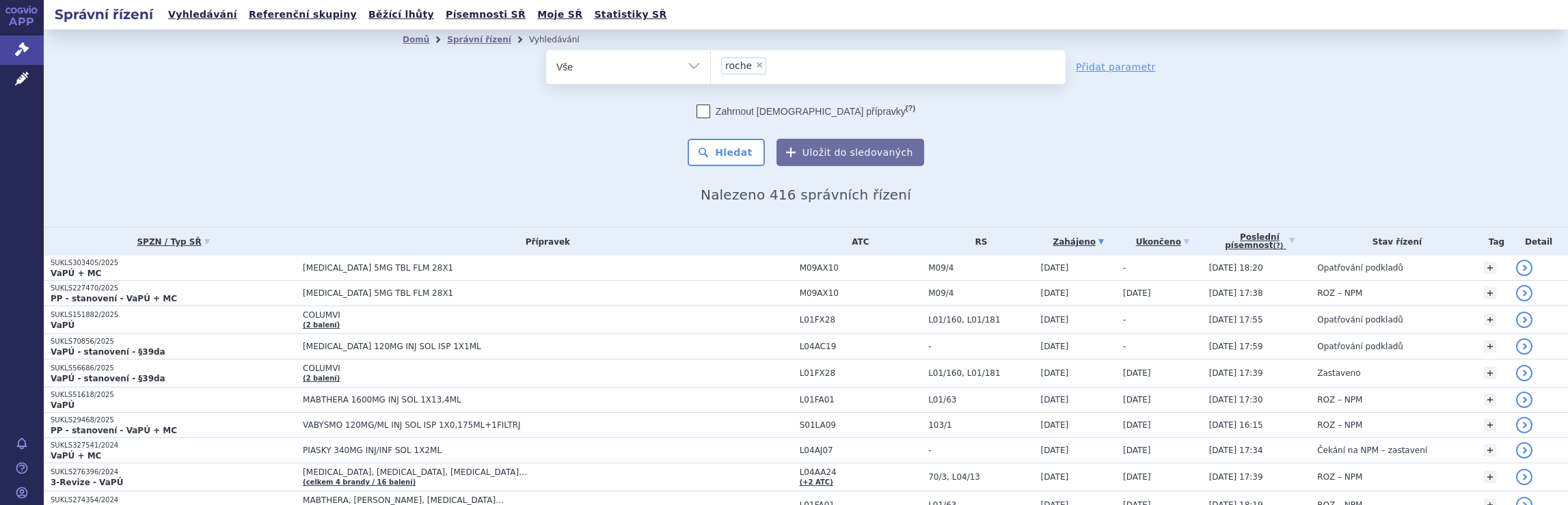
click at [824, 68] on ul "× roche" at bounding box center [888, 64] width 354 height 30
click at [711, 68] on select "roche" at bounding box center [710, 66] width 1 height 34
select select
type input "roche"
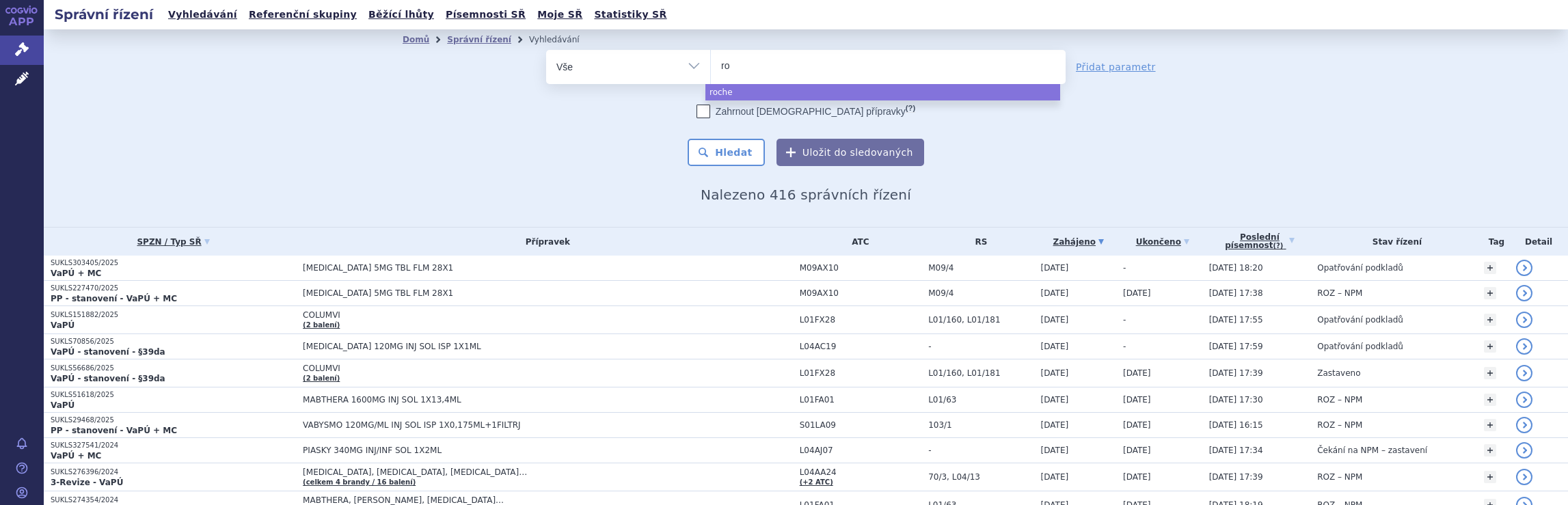
type input "r"
type input "me"
type input "mer"
type input "merc"
type input "merck"
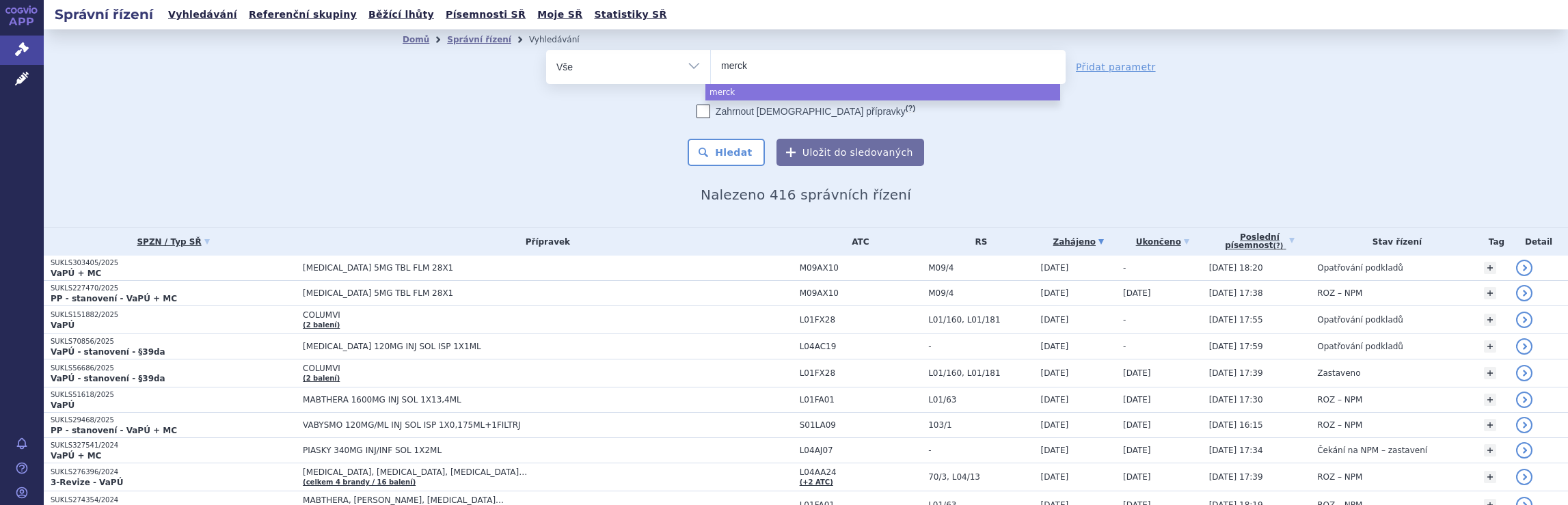
type input "merck s"
type input "merck sp"
type input "merck spo"
type input "merck spol"
select select "merck spol"
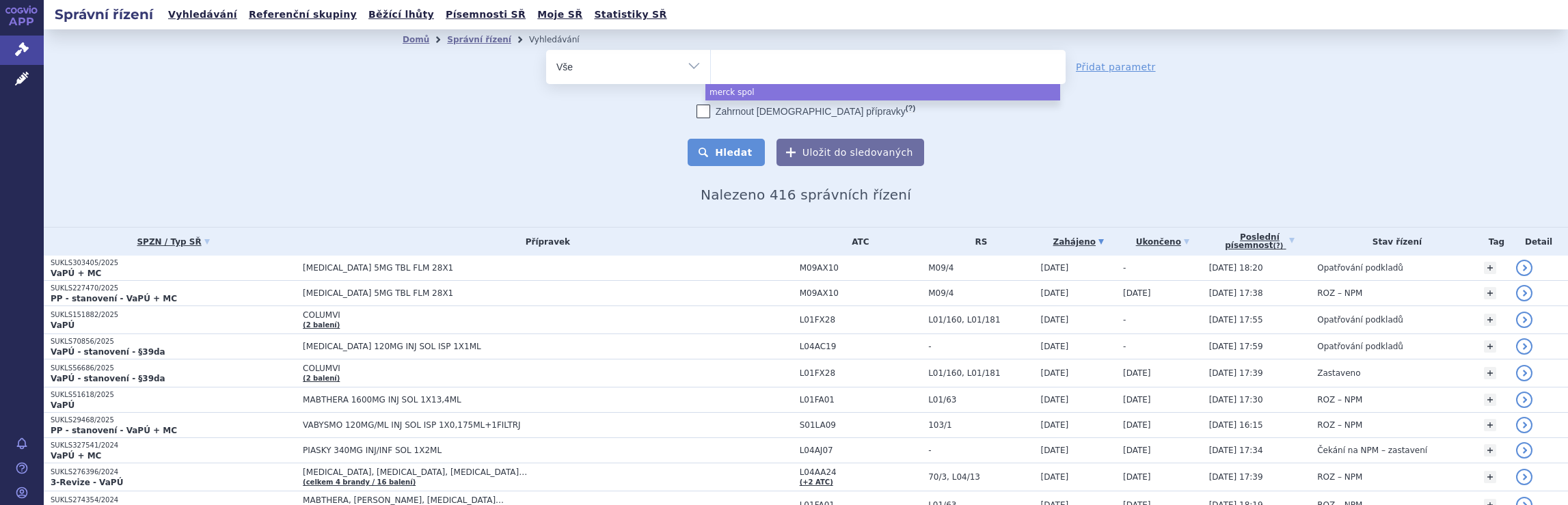
click at [731, 156] on button "Hledat" at bounding box center [726, 152] width 78 height 28
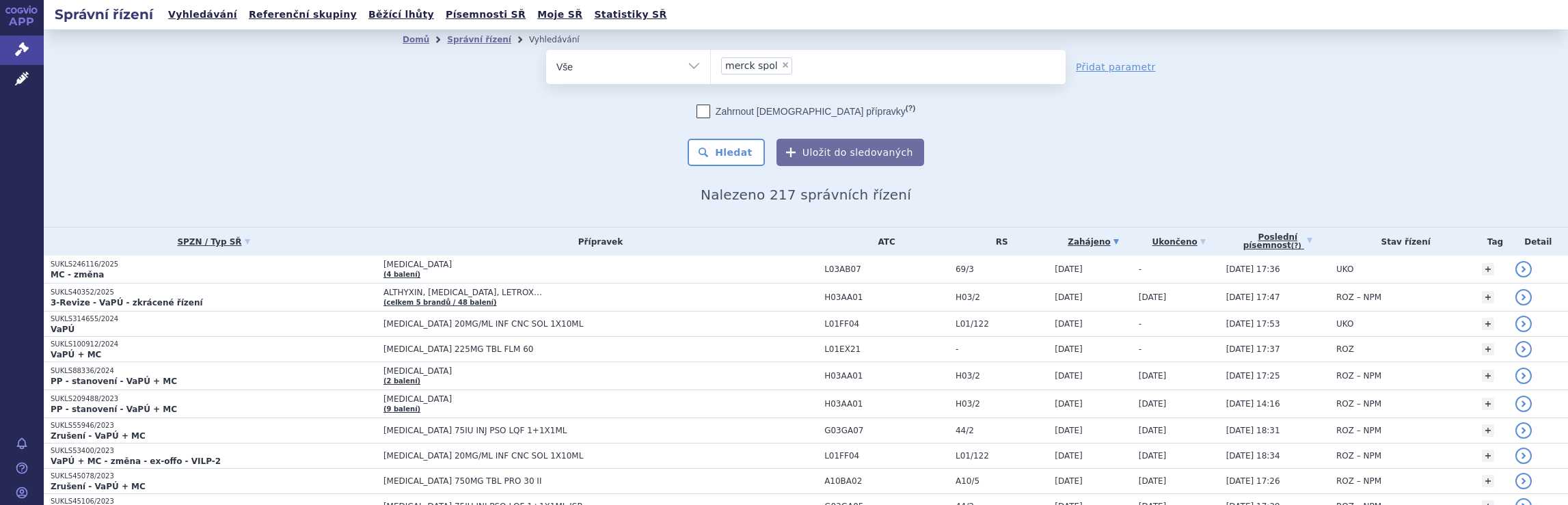
click at [818, 63] on ul "× merck spol" at bounding box center [888, 64] width 354 height 30
click at [711, 63] on select "merck spol" at bounding box center [710, 66] width 1 height 34
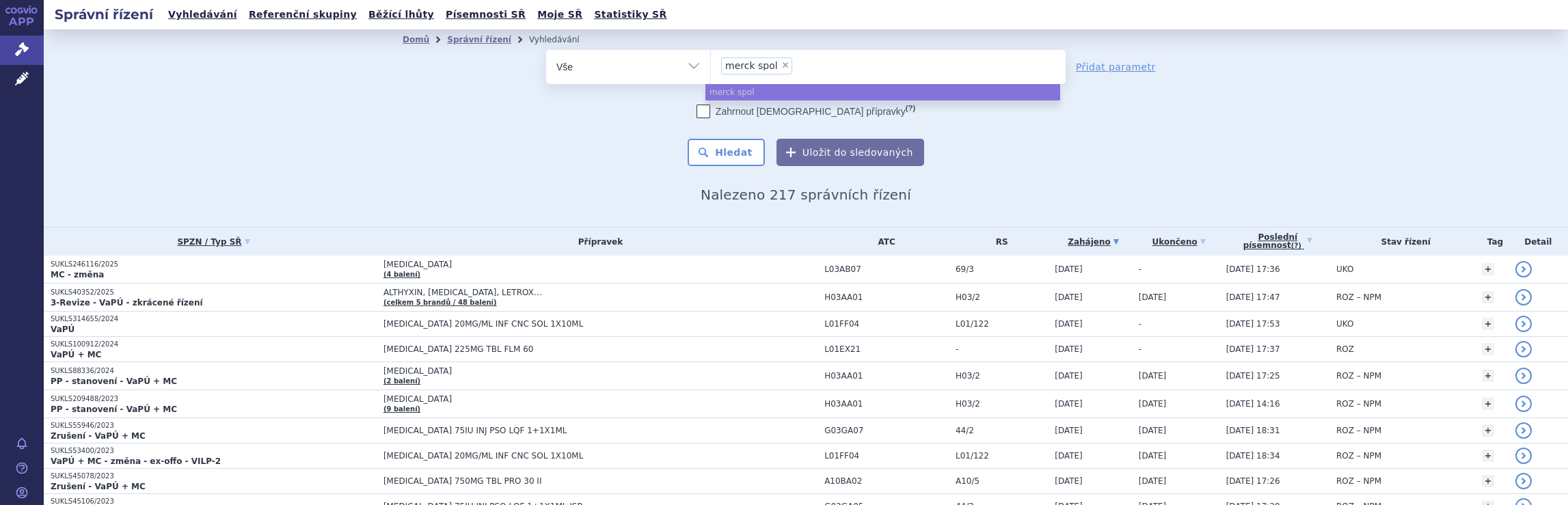
select select
type input "merck spol"
type input "merck s"
type input "m"
type input "ne"
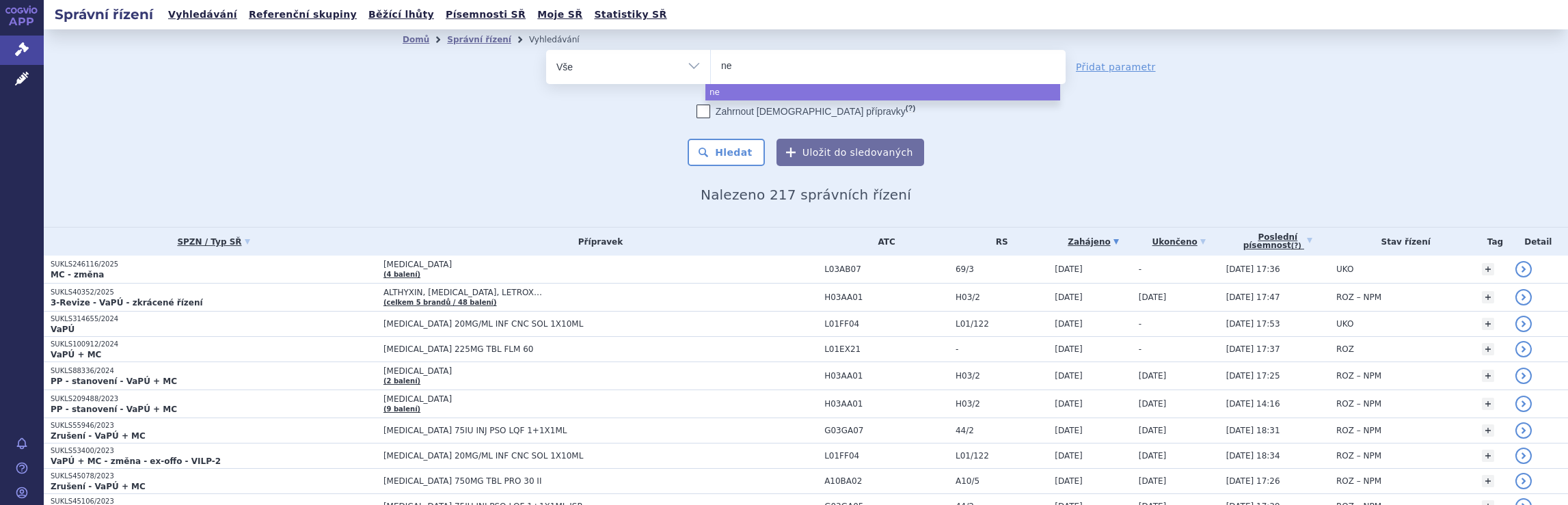
type input "neu"
type input "neura"
type input "neurax"
type input "neuraxp"
type input "neuraxph"
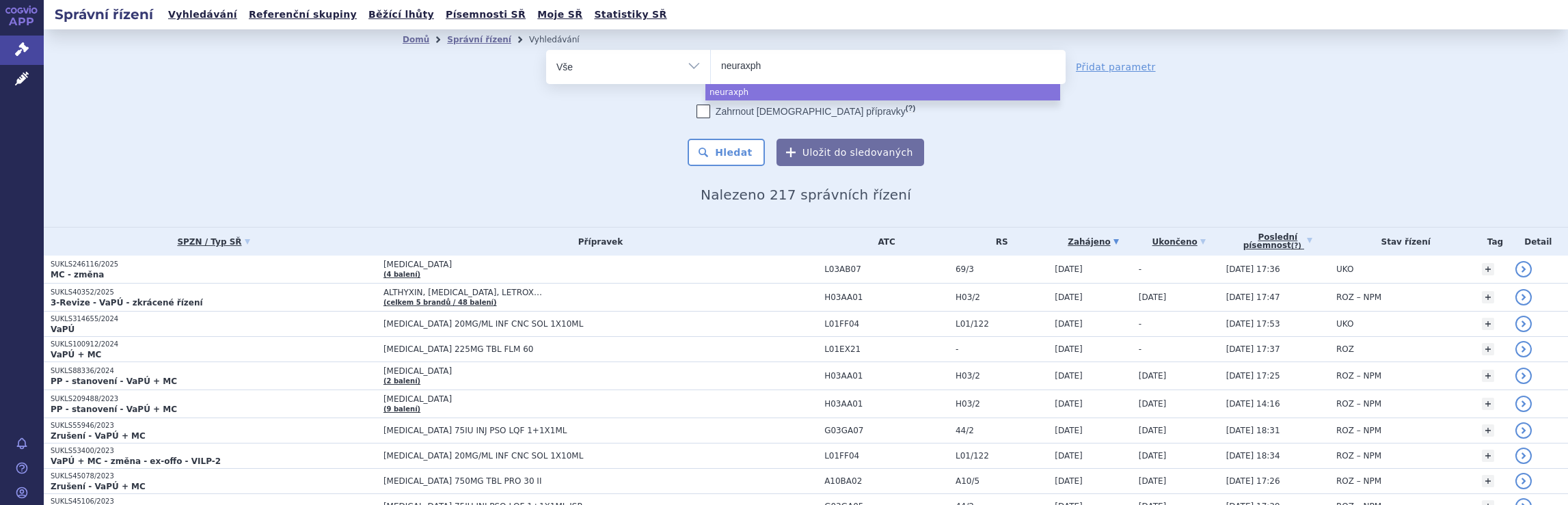
type input "neuraxpha"
type input "neuraxphar"
type input "neuraxpharm"
select select "neuraxpharm"
click at [732, 159] on button "Hledat" at bounding box center [726, 152] width 78 height 28
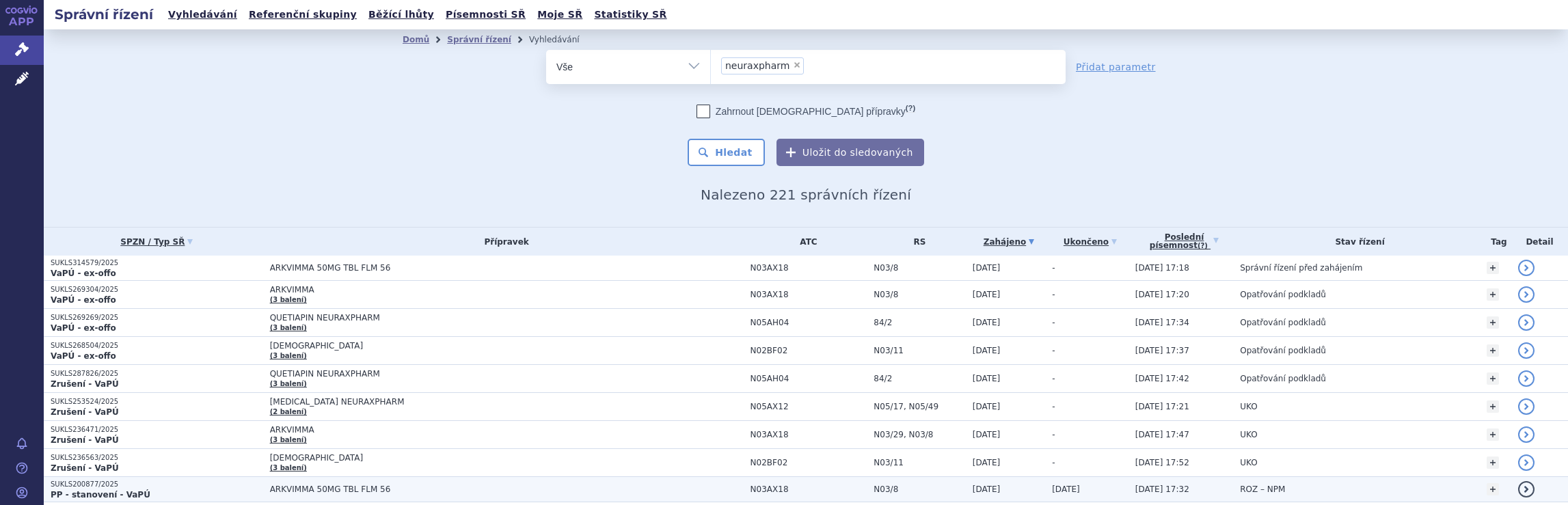
scroll to position [757, 0]
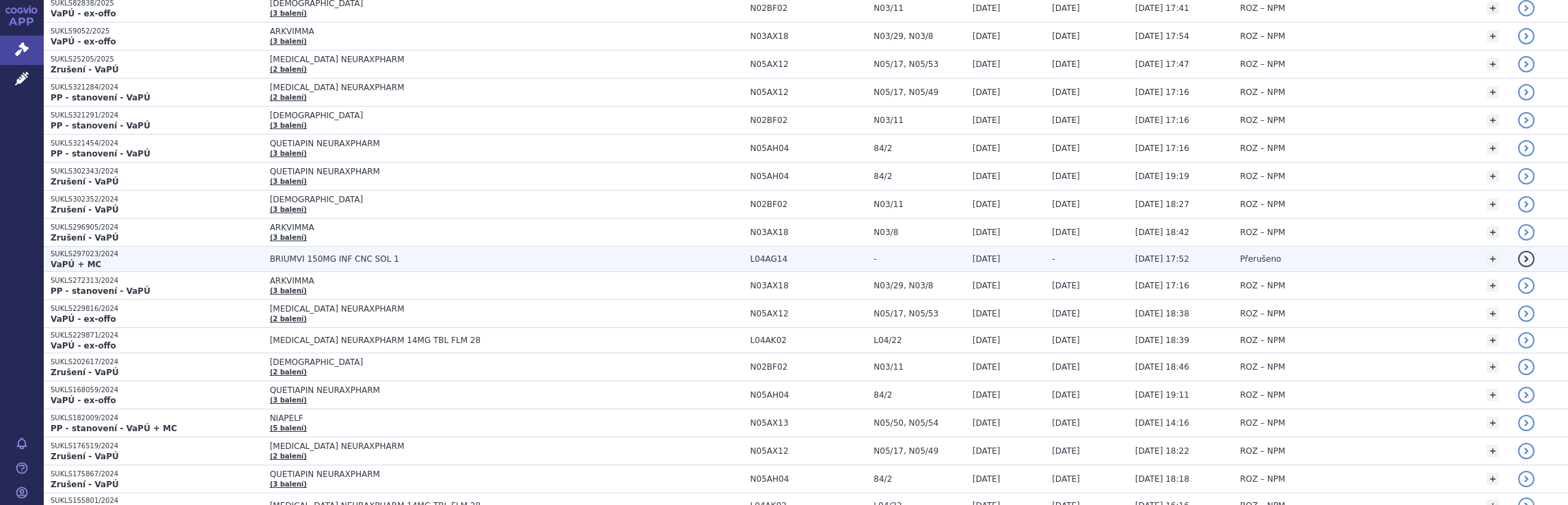
click at [619, 254] on span "BRIUMVI 150MG INF CNC SOL 1" at bounding box center [506, 259] width 473 height 9
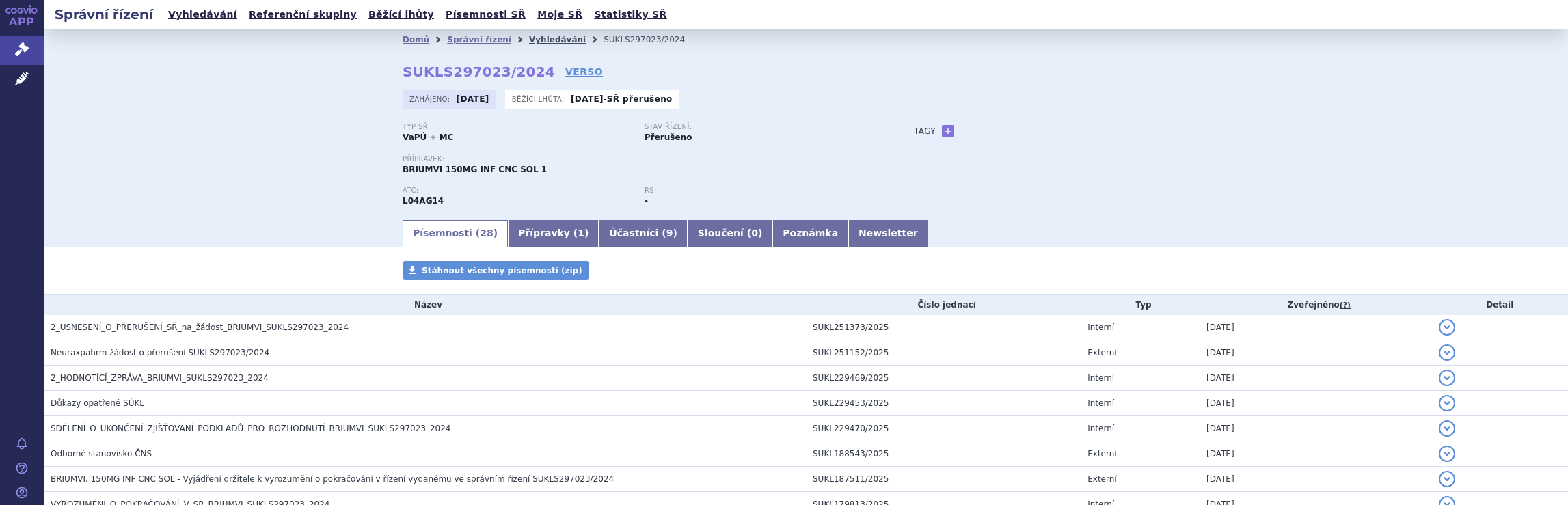
click at [536, 41] on link "Vyhledávání" at bounding box center [557, 39] width 57 height 9
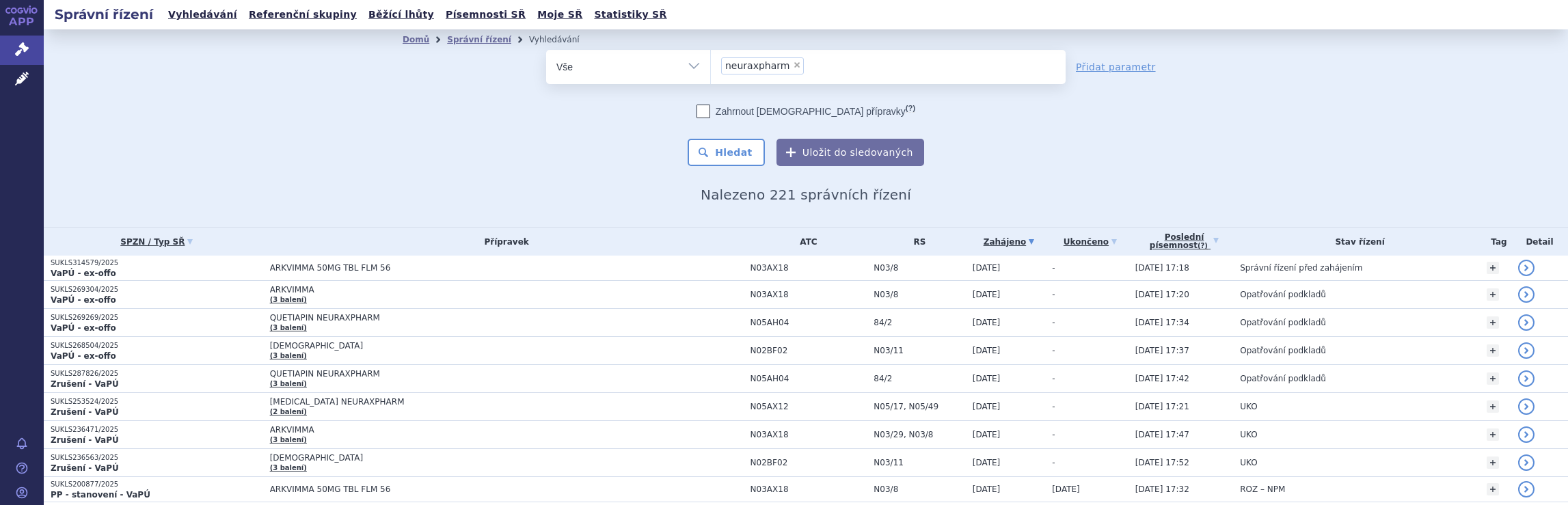
click at [846, 73] on ul "× neuraxpharm" at bounding box center [888, 64] width 354 height 30
click at [711, 73] on select "neuraxpharm" at bounding box center [710, 66] width 1 height 34
select select
type input "neuraxpharm"
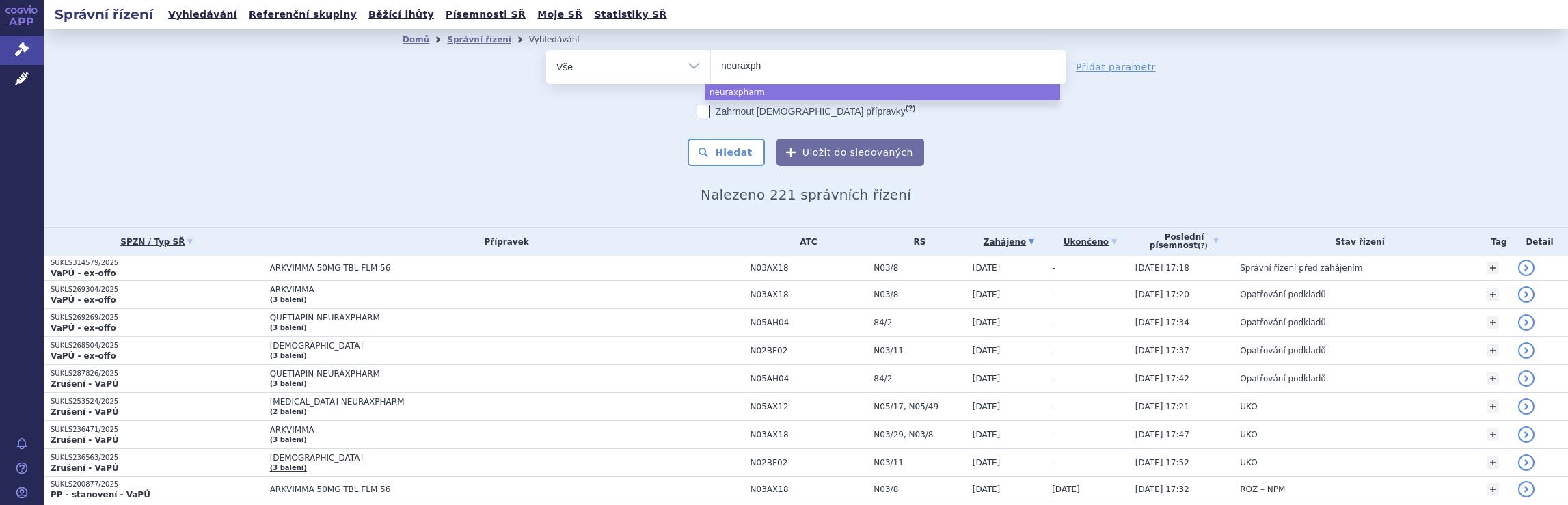
type input "neuraxp"
type input "n"
type input "gle"
type input "[PERSON_NAME]"
type input "glenm"
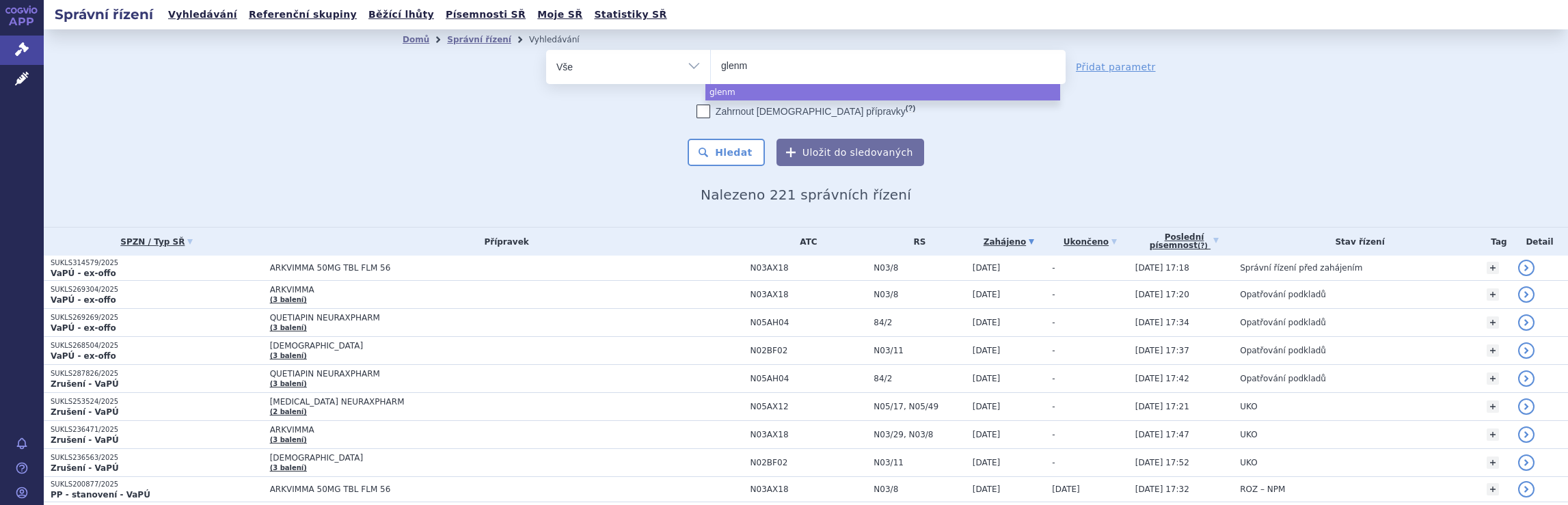
type input "glenma"
type input "glenmar"
type input "glenmark"
select select "glenmark"
click at [733, 154] on button "Hledat" at bounding box center [726, 152] width 78 height 28
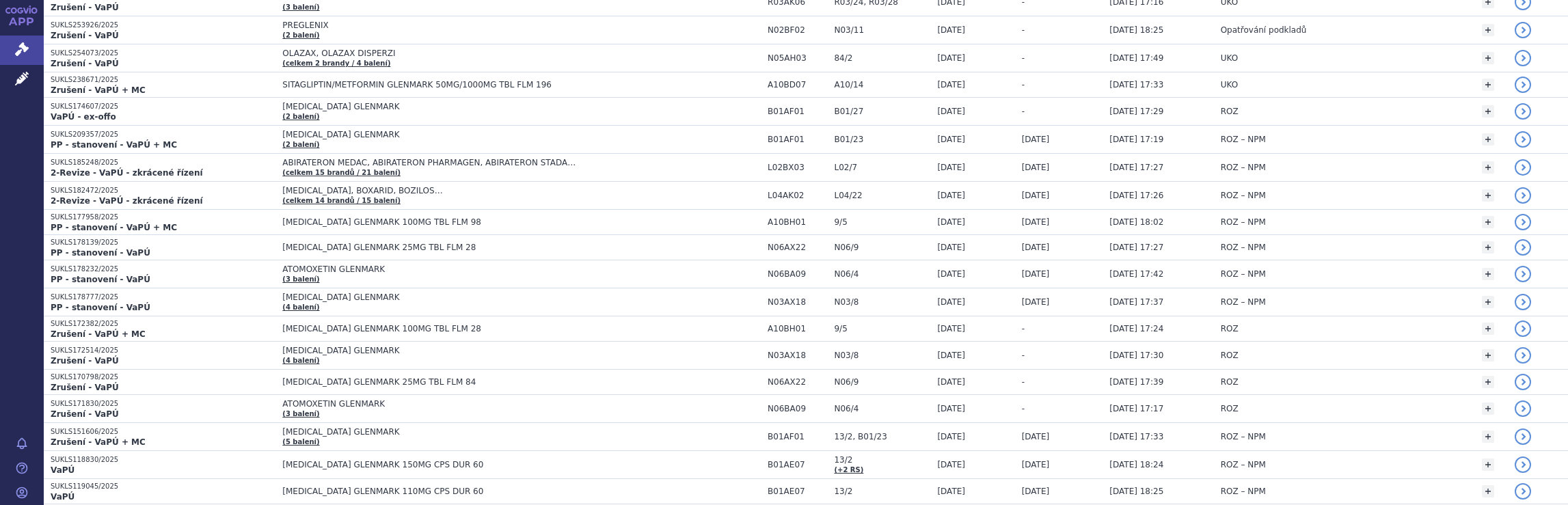
scroll to position [2526, 0]
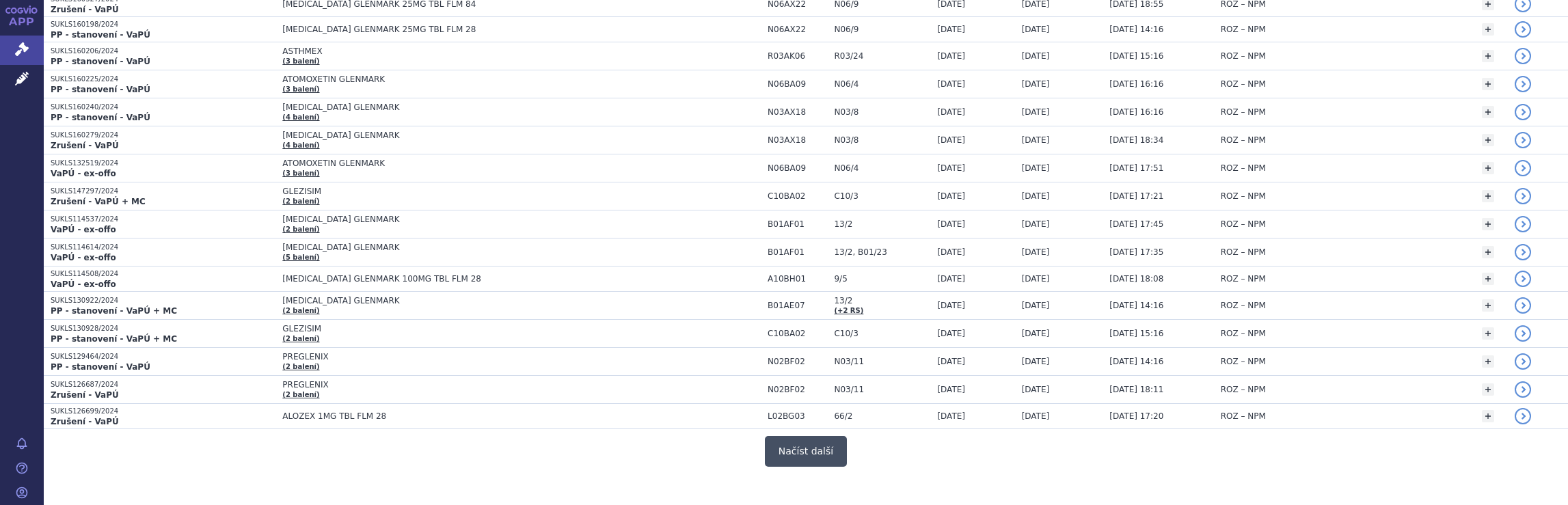
click at [797, 436] on button "Načíst další" at bounding box center [805, 451] width 82 height 30
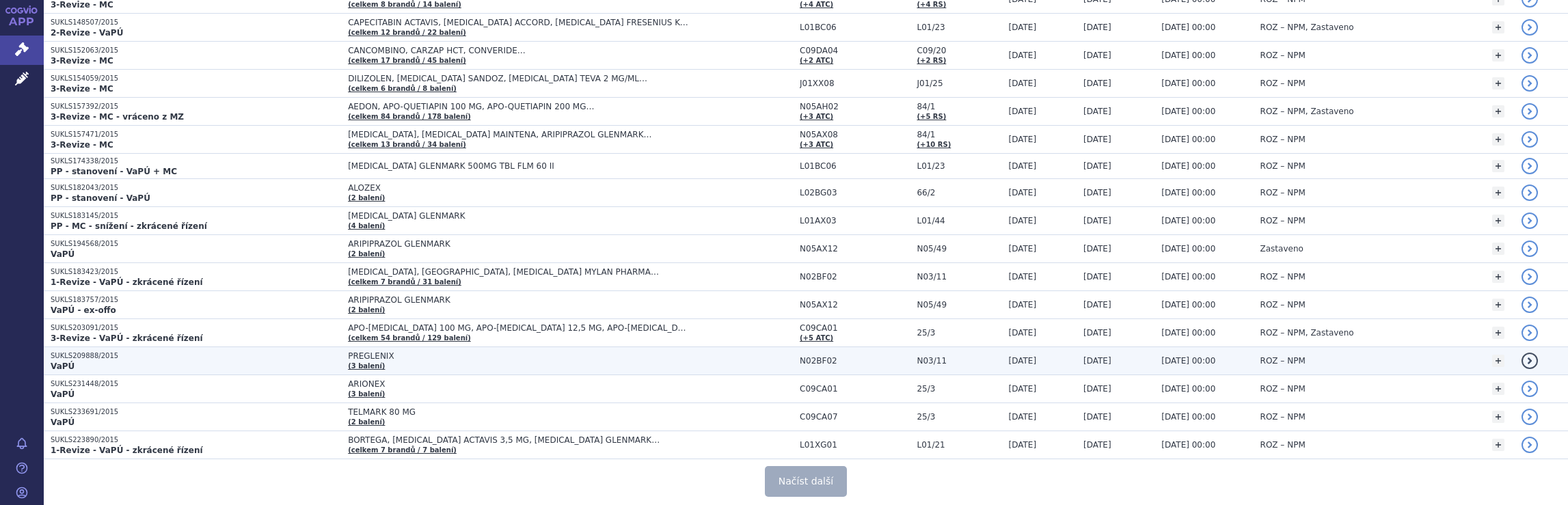
scroll to position [5267, 0]
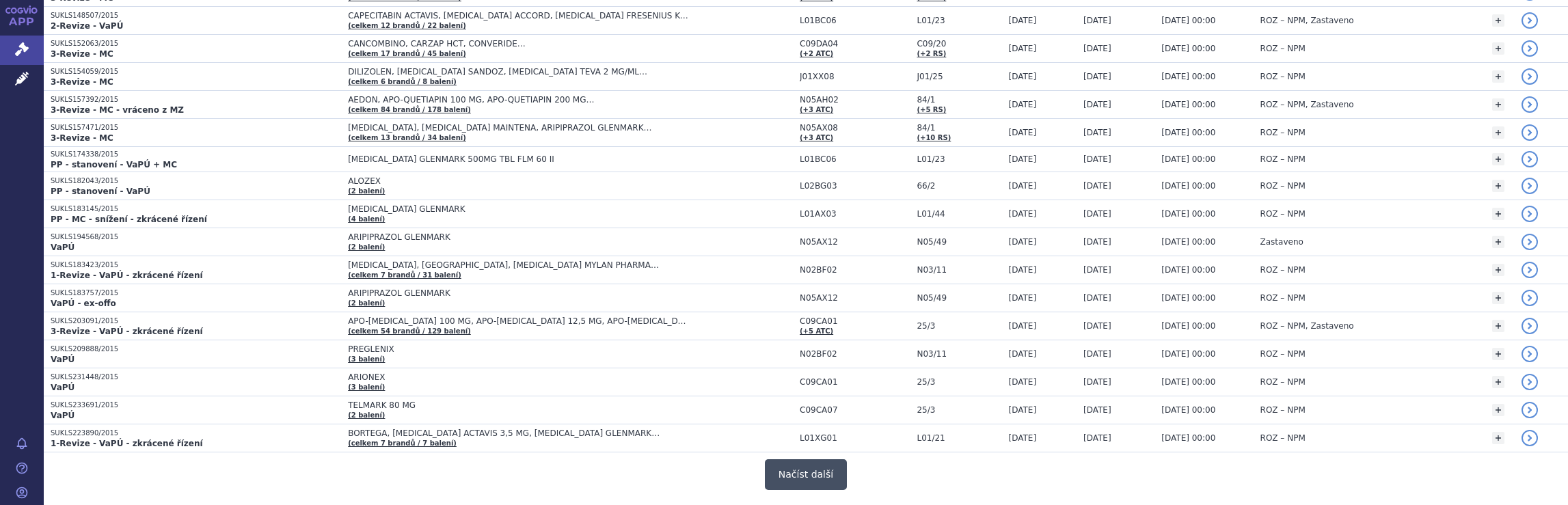
click at [799, 459] on button "Načíst další" at bounding box center [805, 475] width 82 height 30
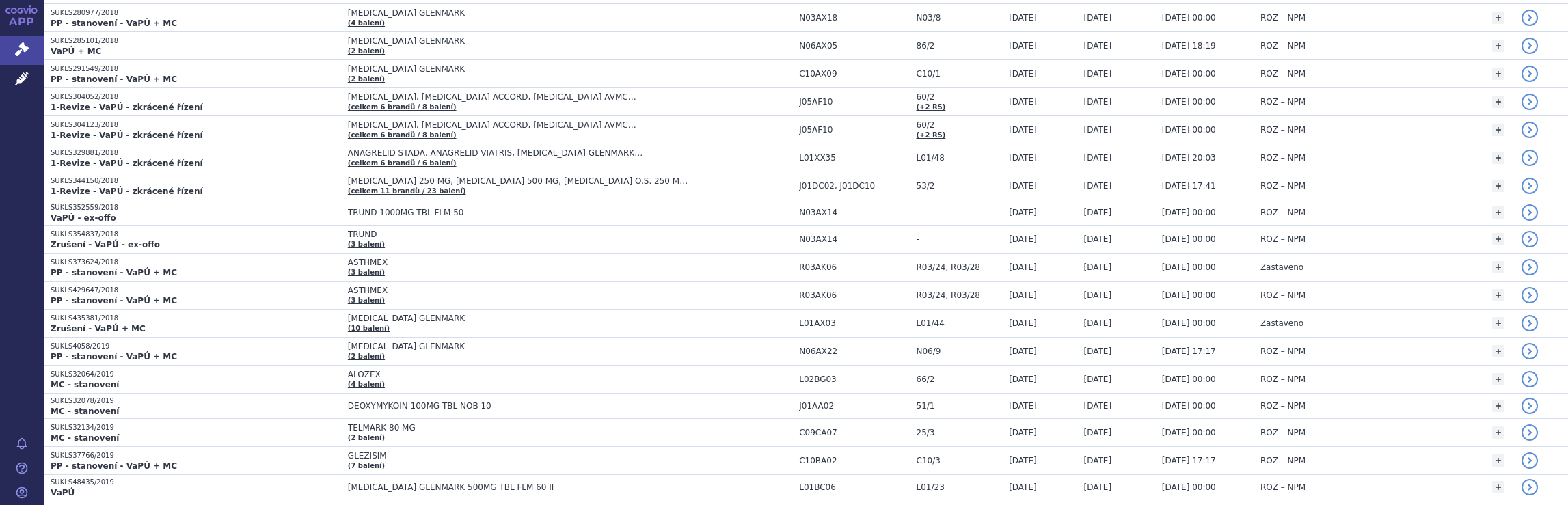
scroll to position [7976, 0]
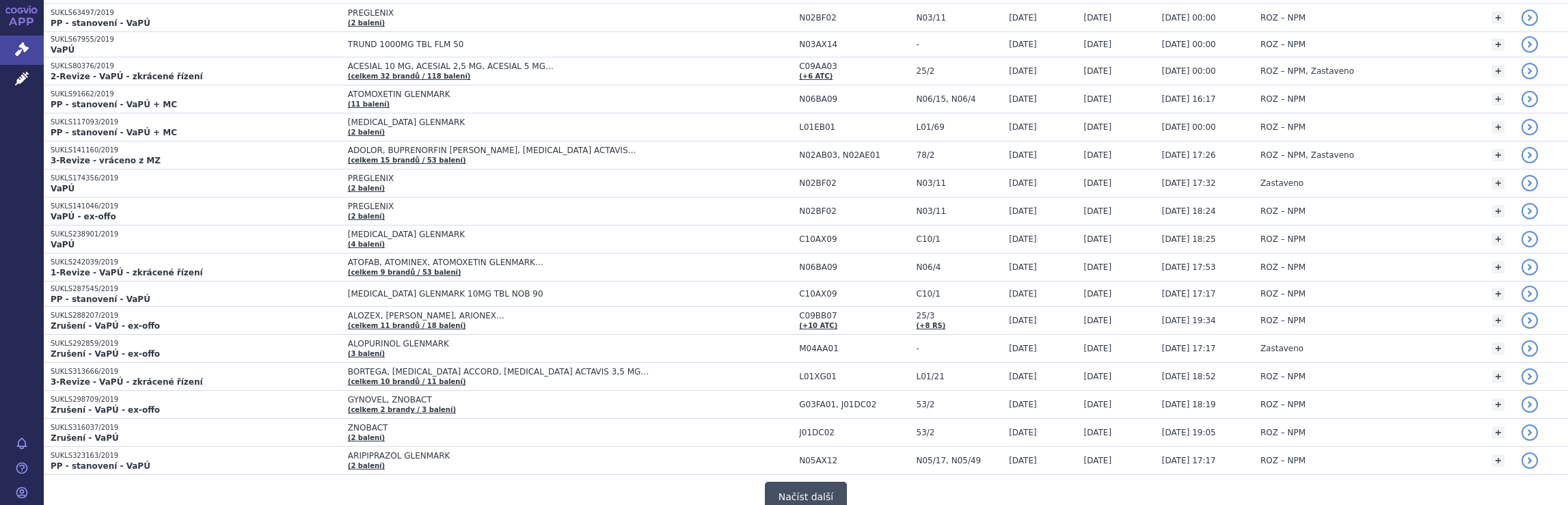
click at [796, 482] on button "Načíst další" at bounding box center [805, 497] width 82 height 30
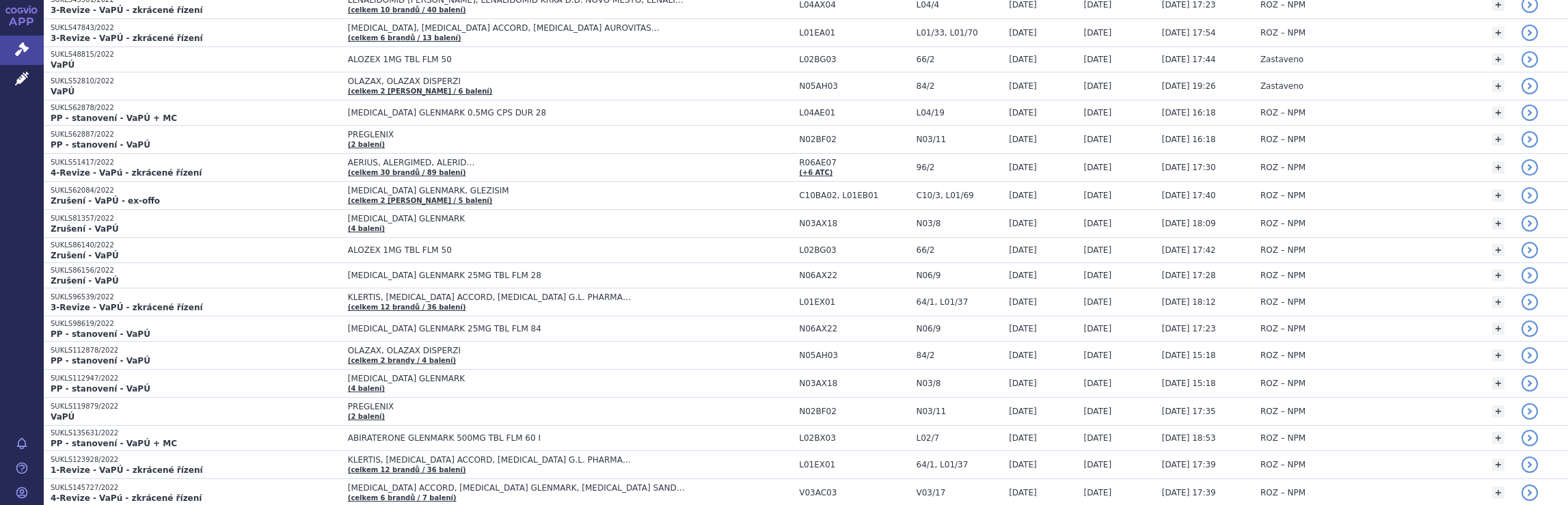
scroll to position [10682, 0]
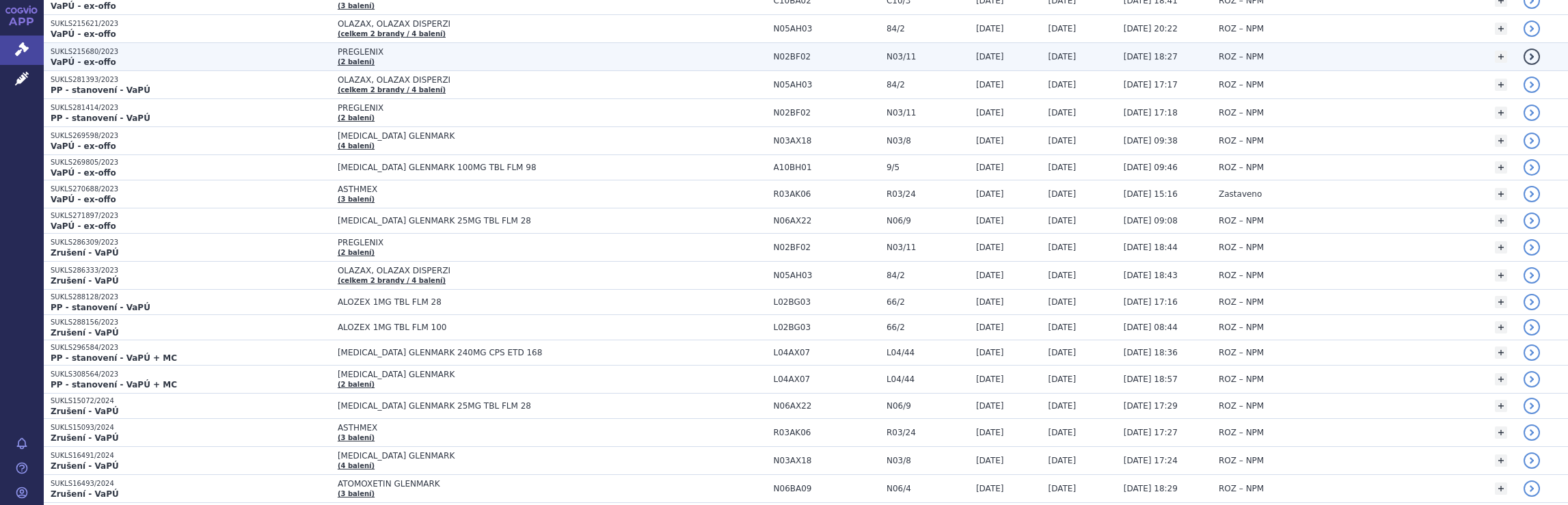
scroll to position [13346, 0]
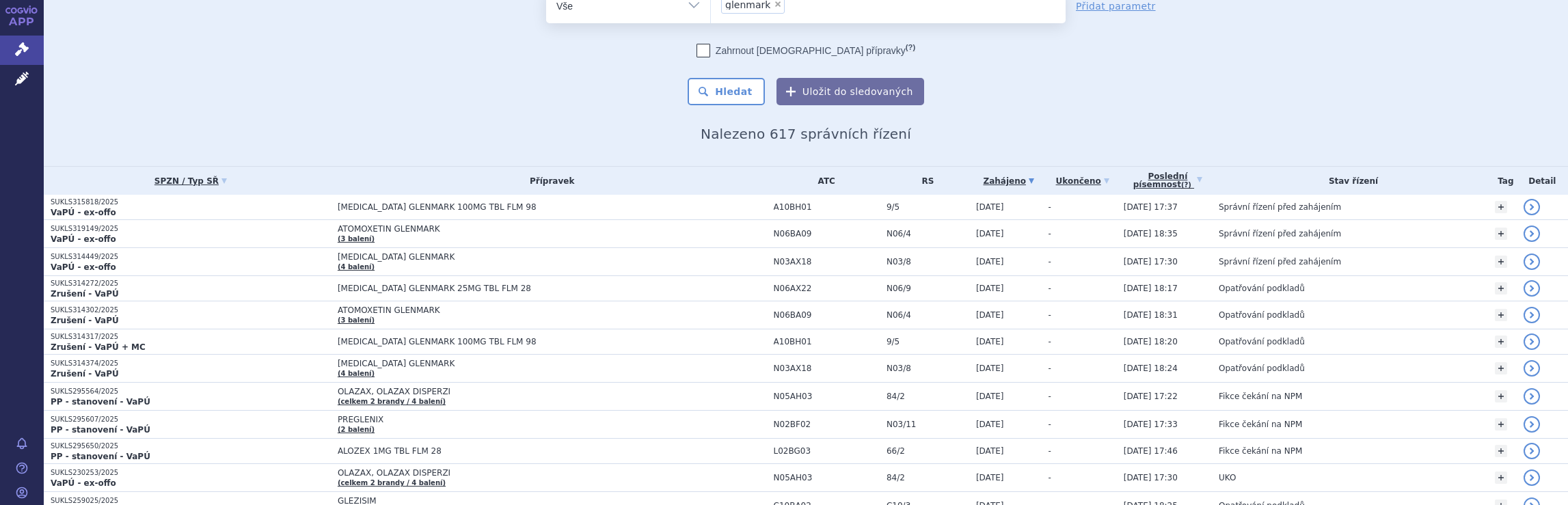
scroll to position [0, 0]
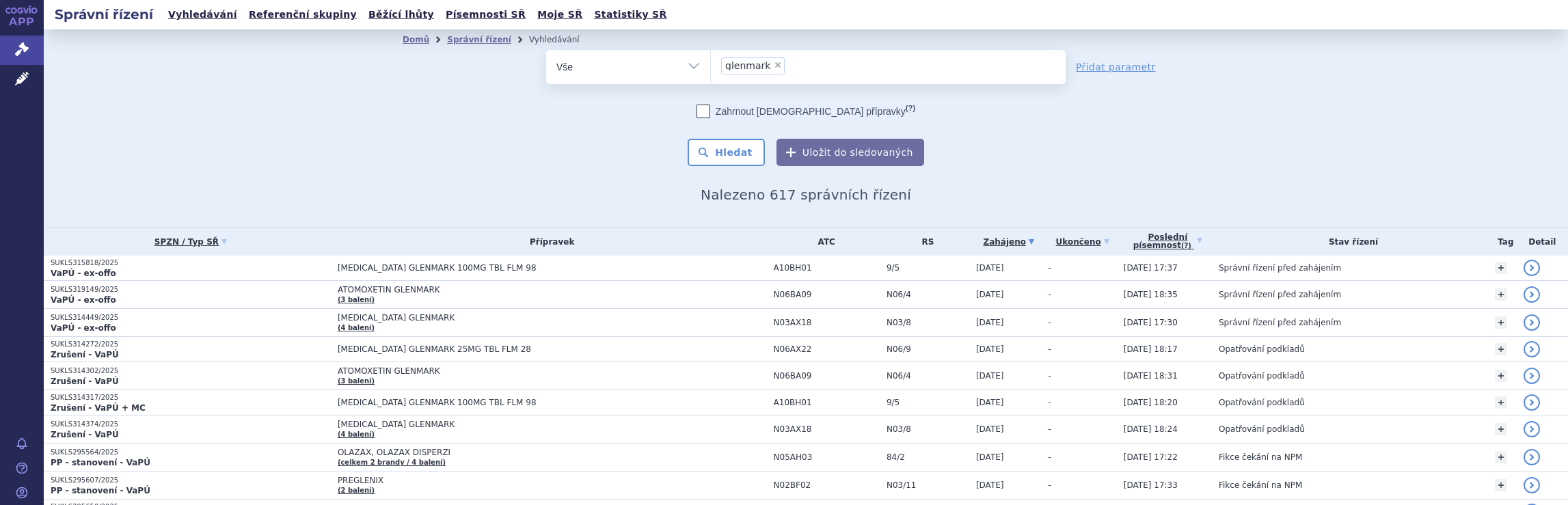
click at [809, 68] on ul "× glenmark" at bounding box center [888, 64] width 354 height 30
click at [711, 68] on select "glenmark" at bounding box center [710, 66] width 1 height 34
select select
type input "glenmark"
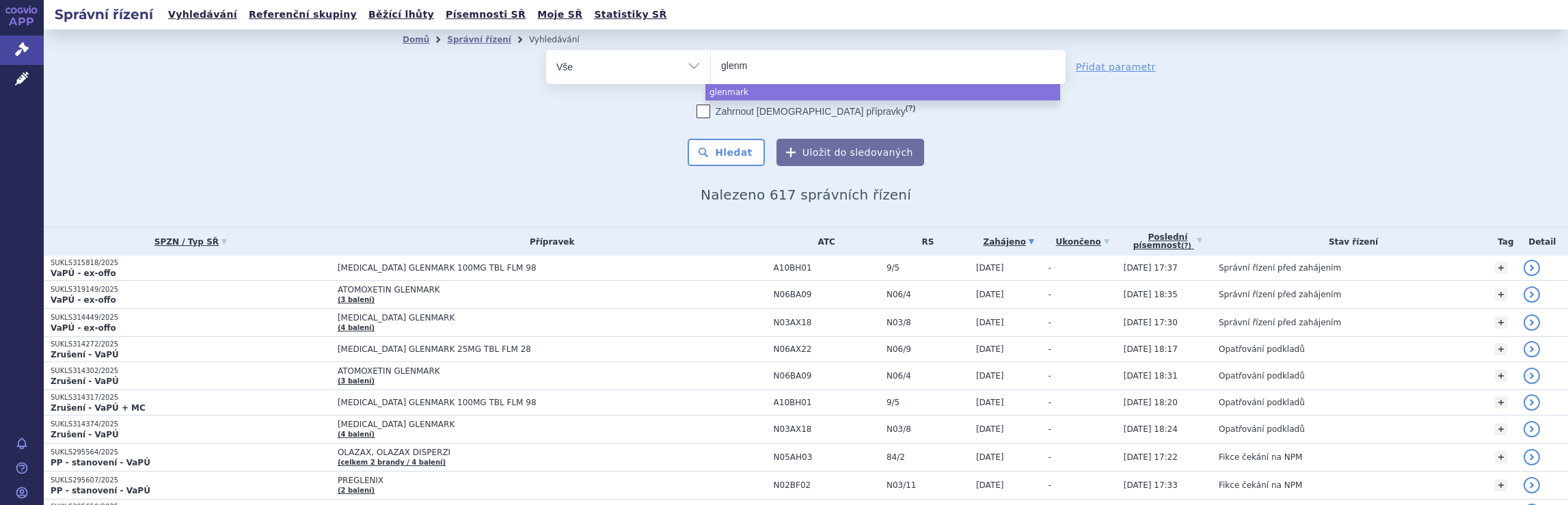
type input "glen"
type input "g"
type input "ge"
type input "gede"
type input "gedeo"
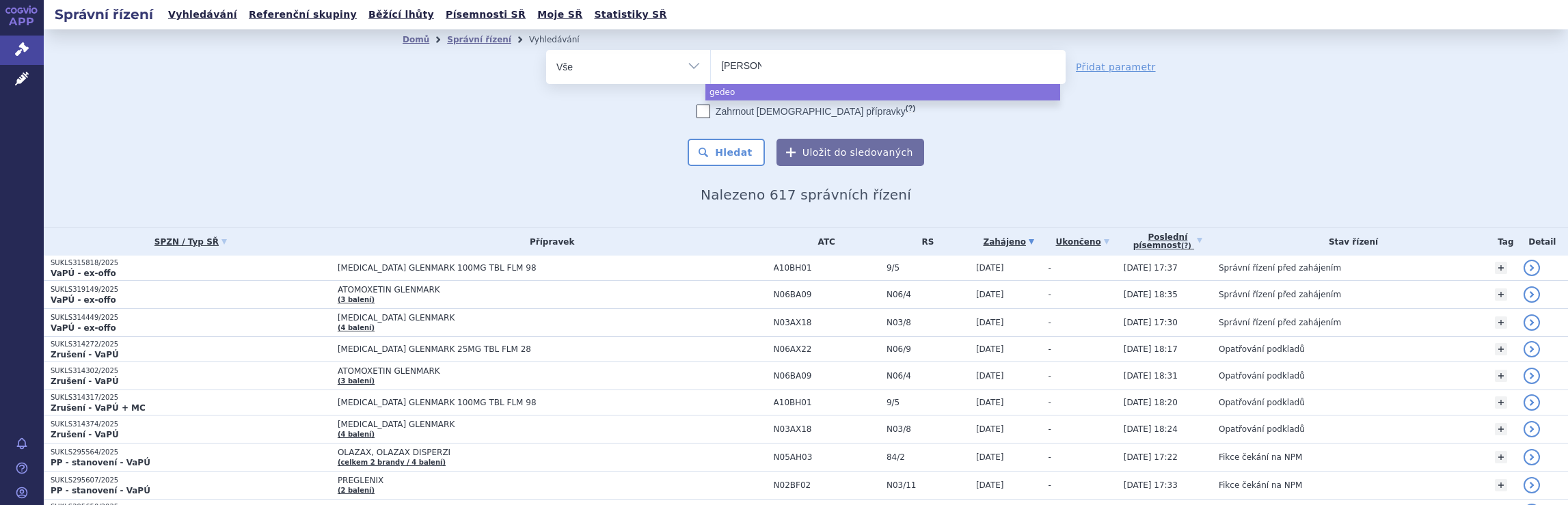
type input "gedeon"
type input "gedeon r"
type input "gedeon ri"
type input "gedeon ric"
type input "gedeon rich"
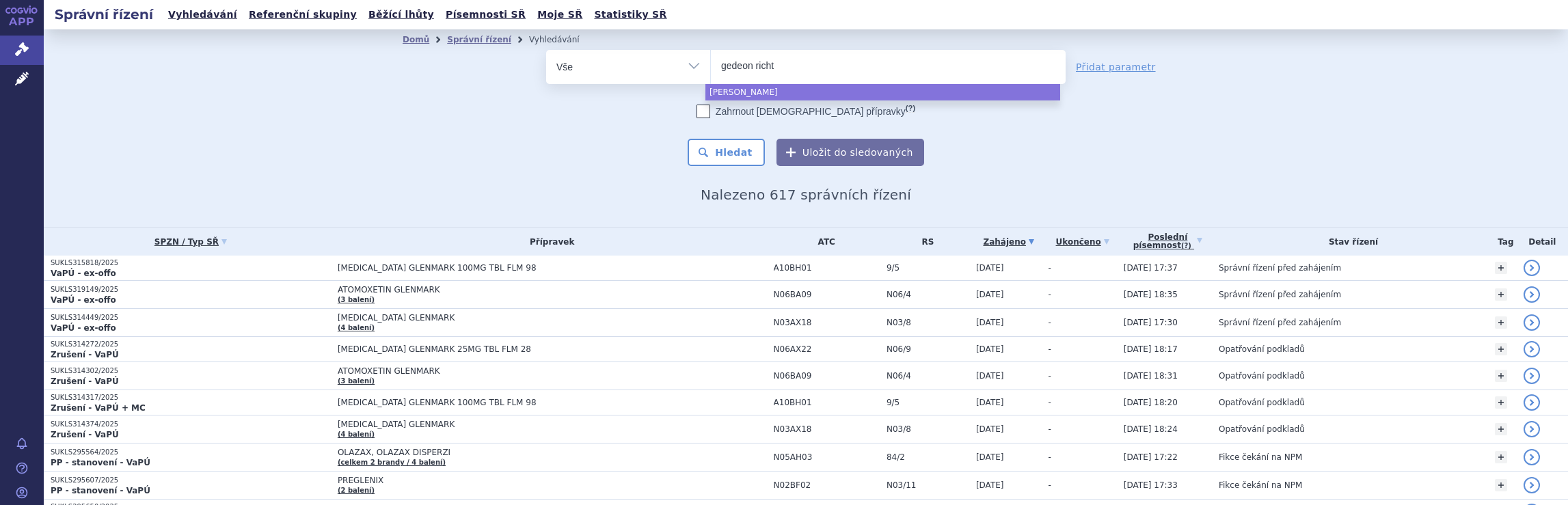
type input "gedeon richte"
type input "gedeon richter"
select select "gedeon richter"
click at [719, 156] on button "Hledat" at bounding box center [726, 152] width 78 height 28
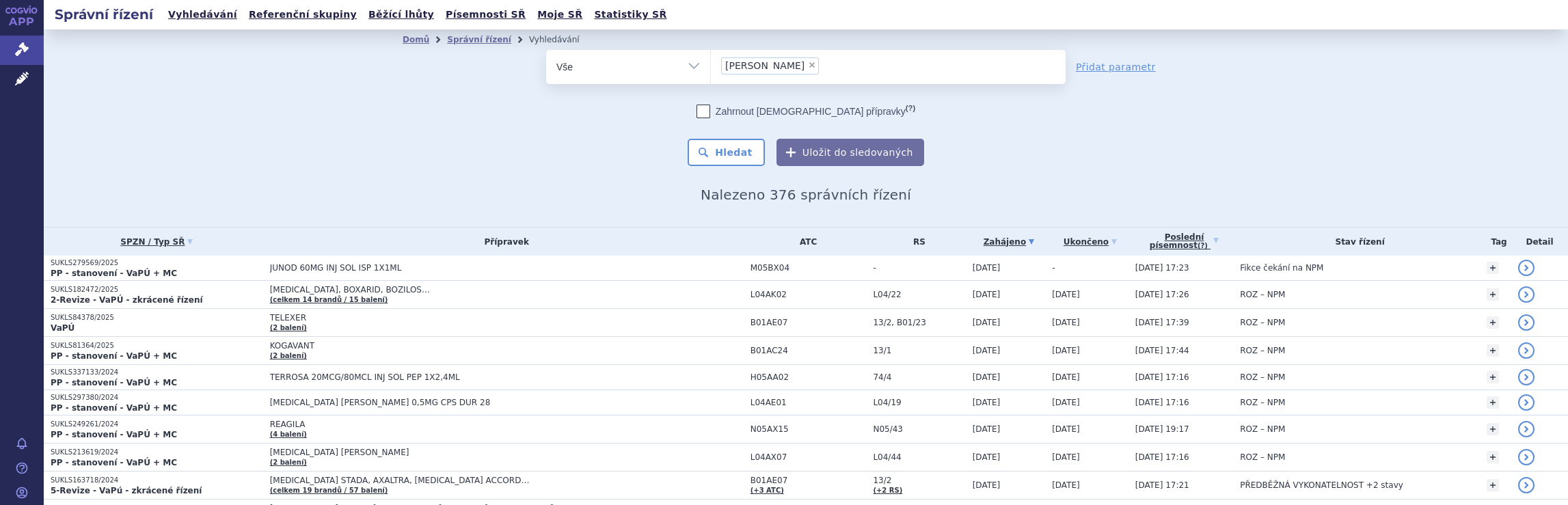
click at [836, 72] on ul "× gedeon richter" at bounding box center [888, 64] width 354 height 30
click at [711, 72] on select "gedeon richter" at bounding box center [710, 66] width 1 height 34
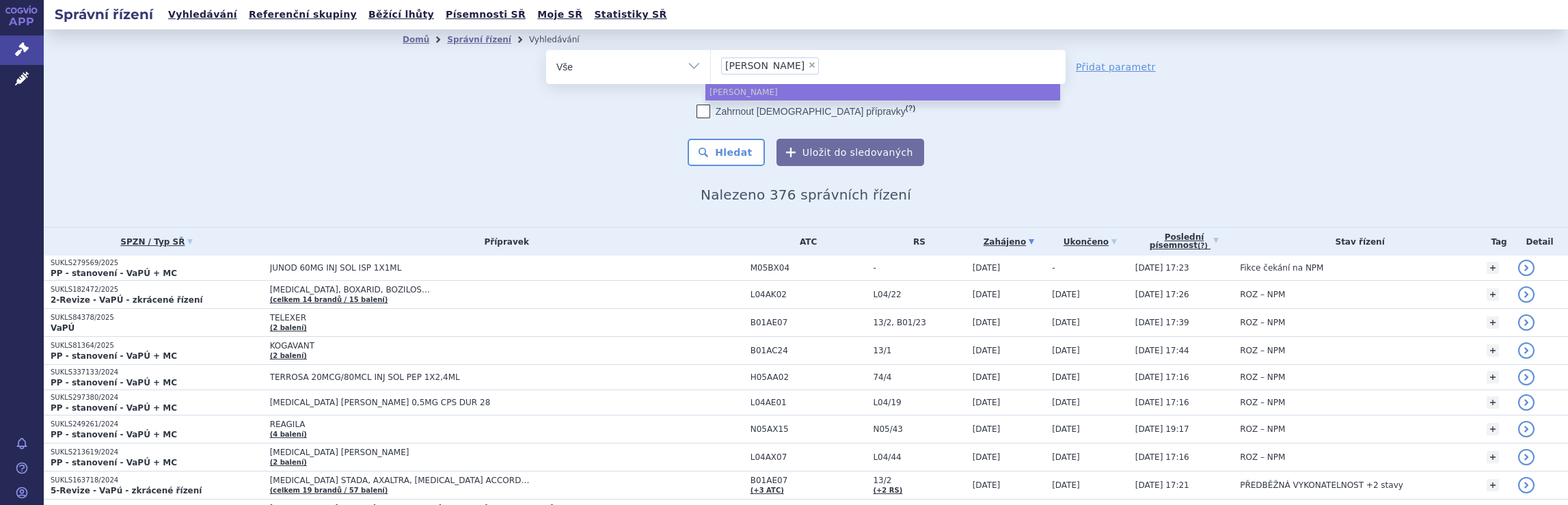
select select
type input "gedeon richter"
type input "gedeon r"
type input "ge"
type input "g"
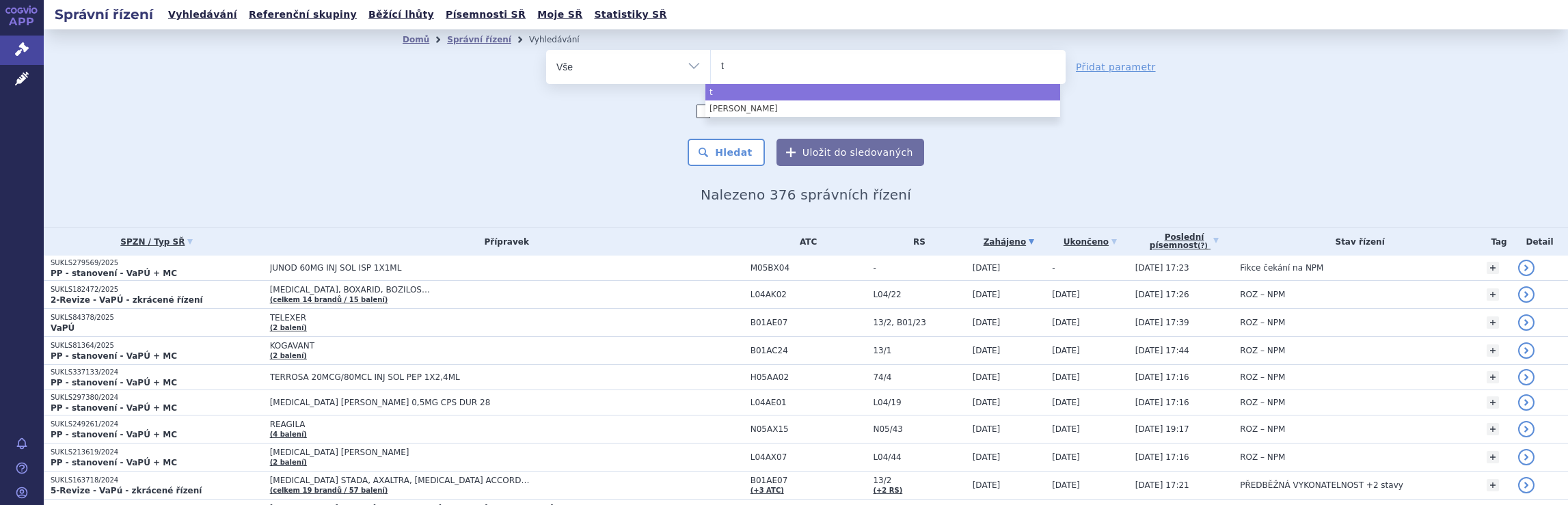
type input "te"
type input "tev"
type input "teva"
select select "teva"
click at [734, 154] on button "Hledat" at bounding box center [726, 152] width 78 height 28
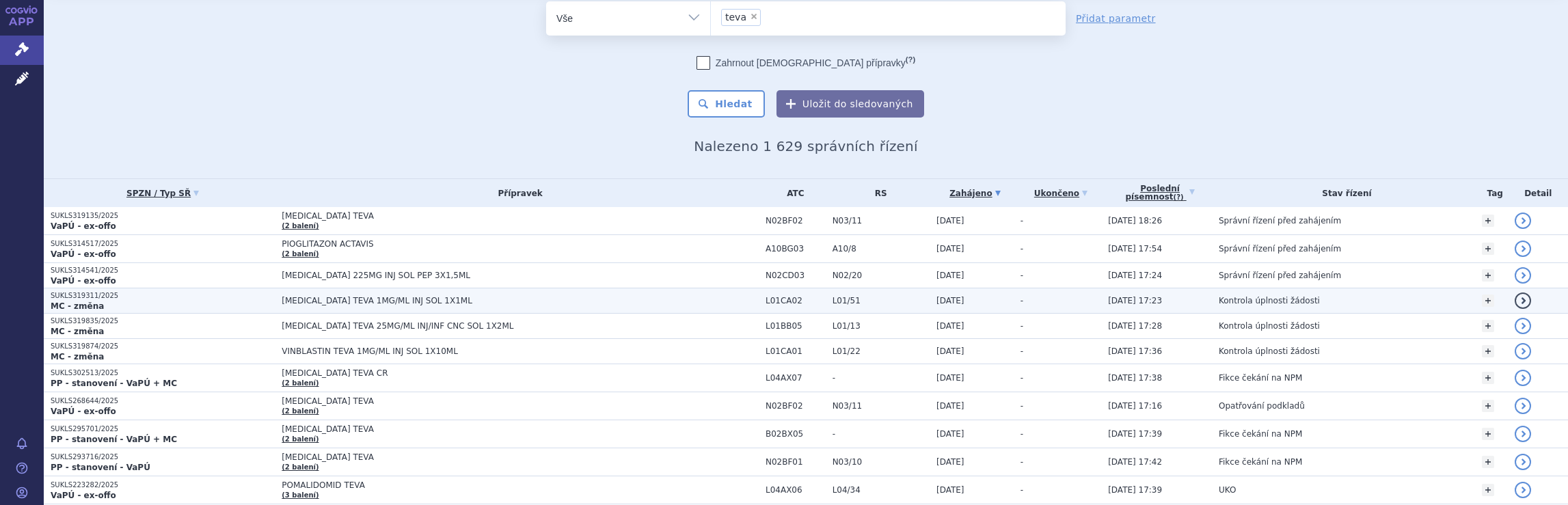
scroll to position [68, 0]
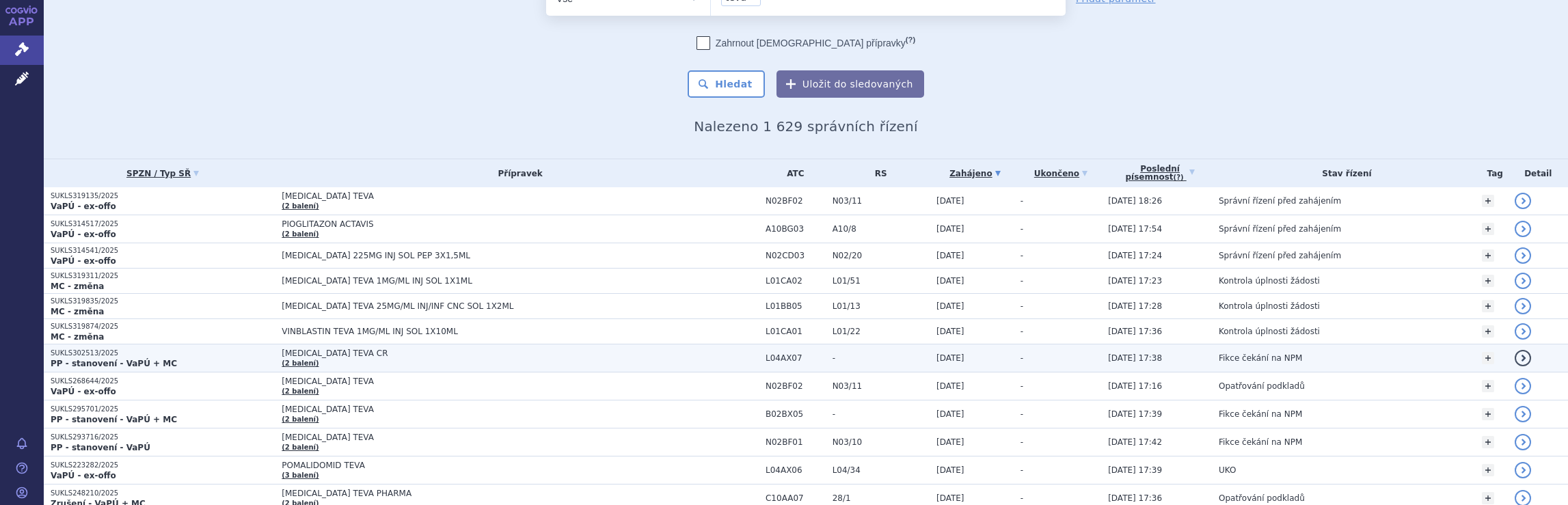
click at [700, 349] on span "[MEDICAL_DATA] TEVA CR (2 balení)" at bounding box center [520, 358] width 477 height 19
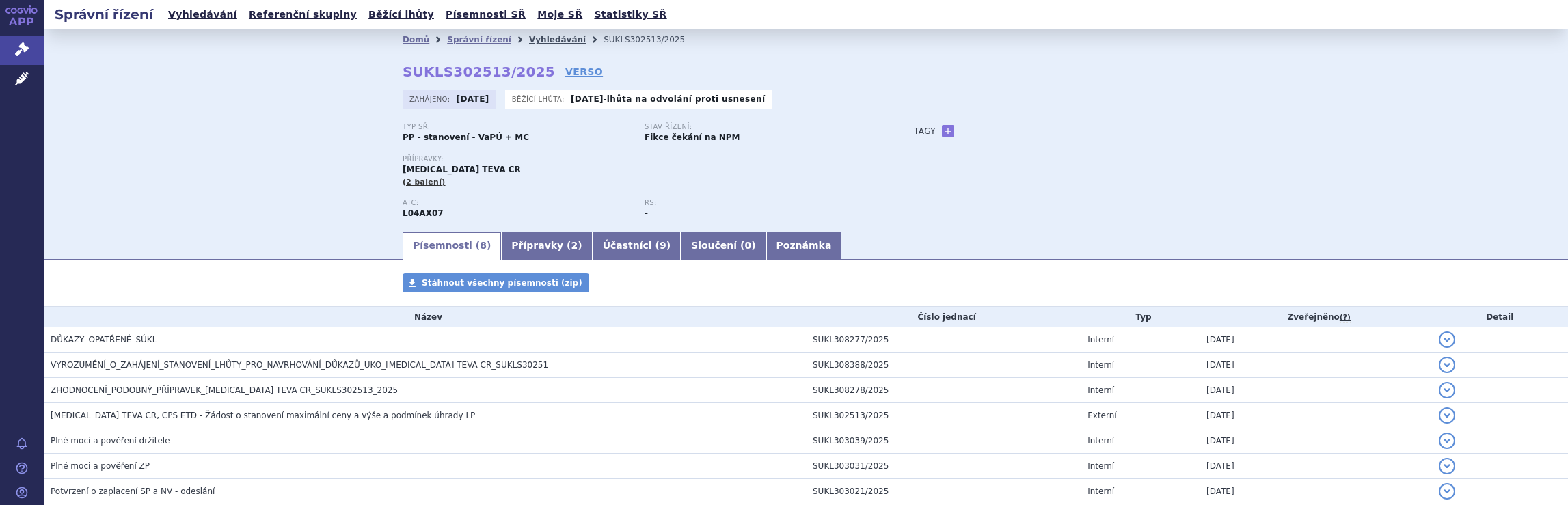
click at [544, 39] on link "Vyhledávání" at bounding box center [557, 39] width 57 height 9
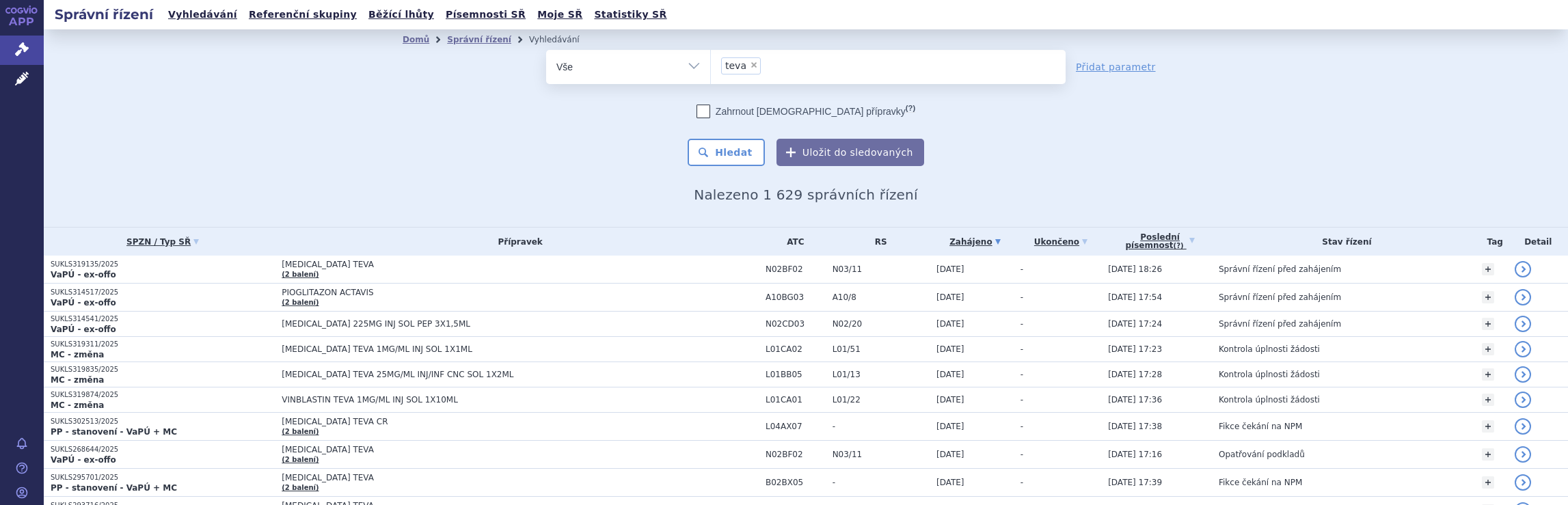
click at [797, 65] on ul "× teva" at bounding box center [888, 64] width 354 height 30
click at [711, 65] on select "teva" at bounding box center [710, 66] width 1 height 34
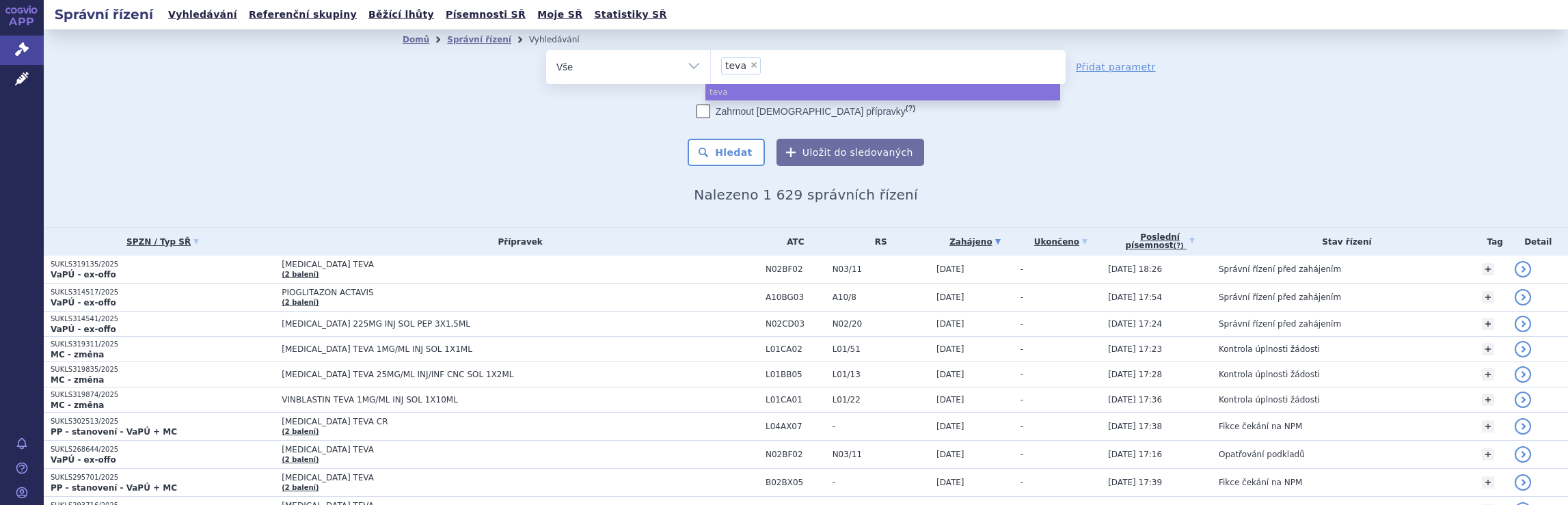
select select
type input "teva"
type input "t"
type input "ja"
type input "jan"
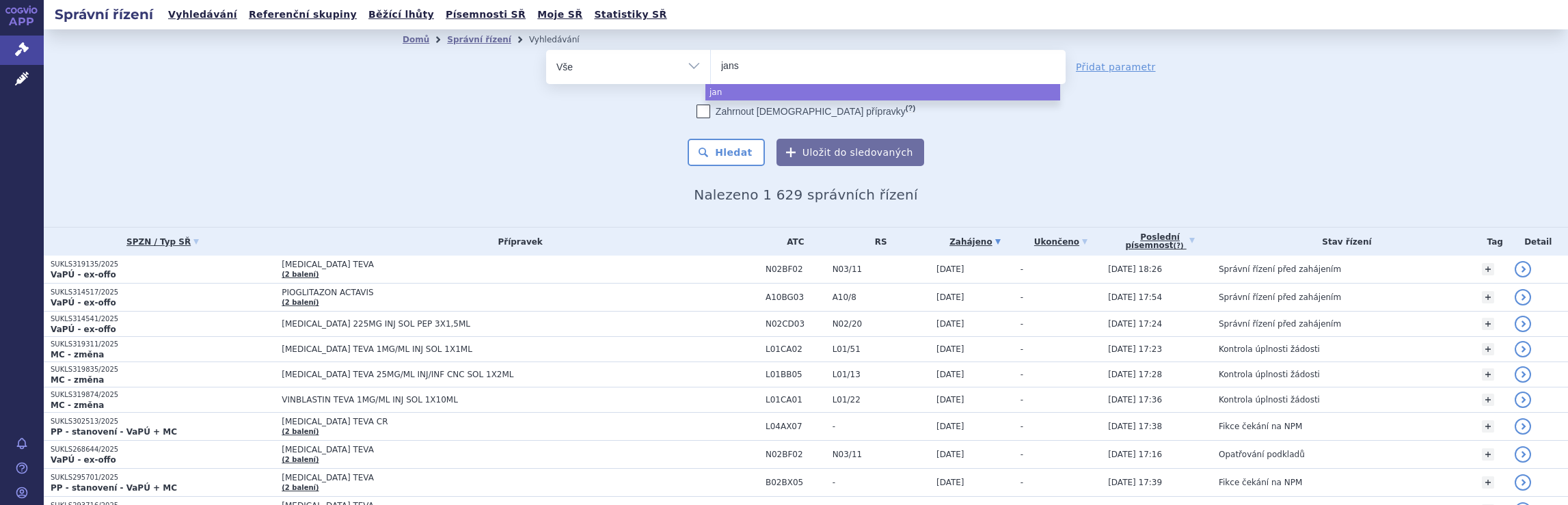
type input "janss"
type input "jansse"
type input "janssen"
select select "janssen"
click at [728, 150] on button "Hledat" at bounding box center [726, 152] width 78 height 28
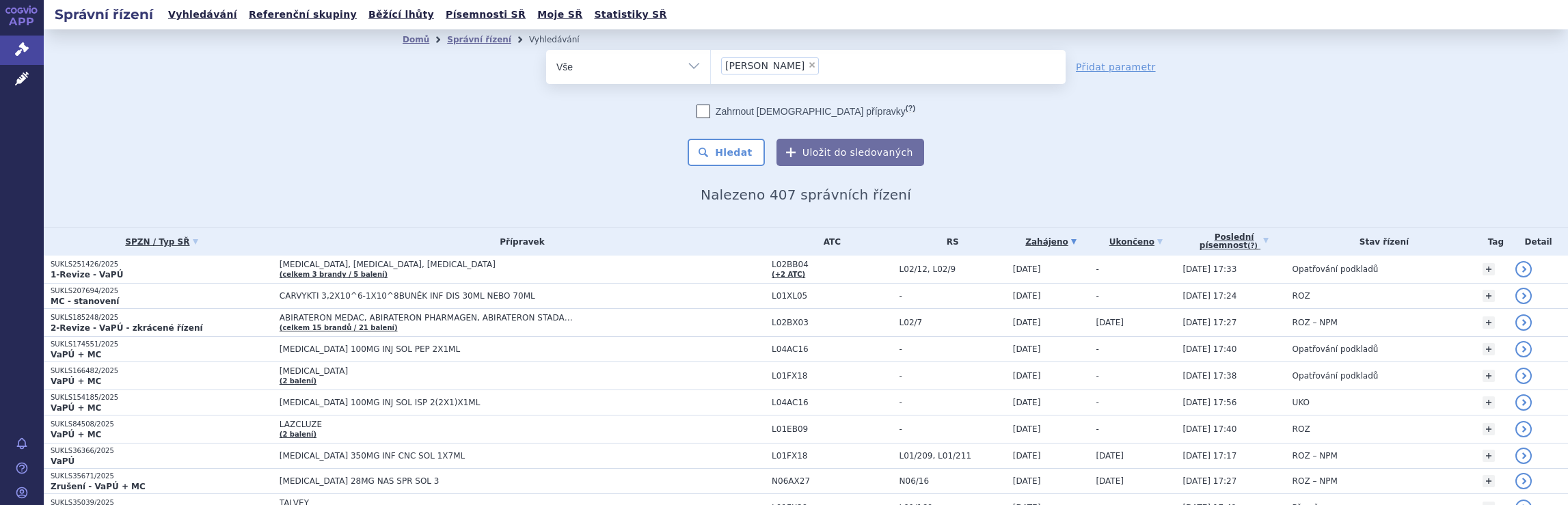
click at [800, 66] on ul "× [PERSON_NAME]" at bounding box center [888, 64] width 354 height 30
click at [711, 66] on select "[PERSON_NAME]" at bounding box center [710, 66] width 1 height 34
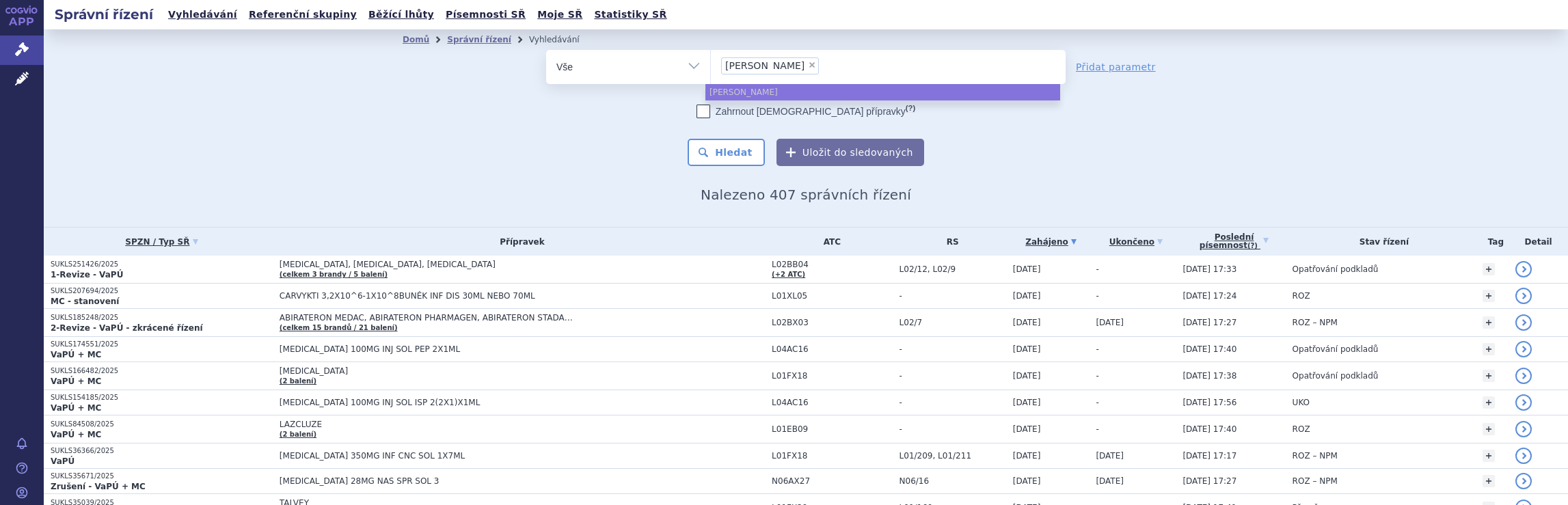
select select
type input "[PERSON_NAME]"
type input "ja"
type input "j"
type input "br"
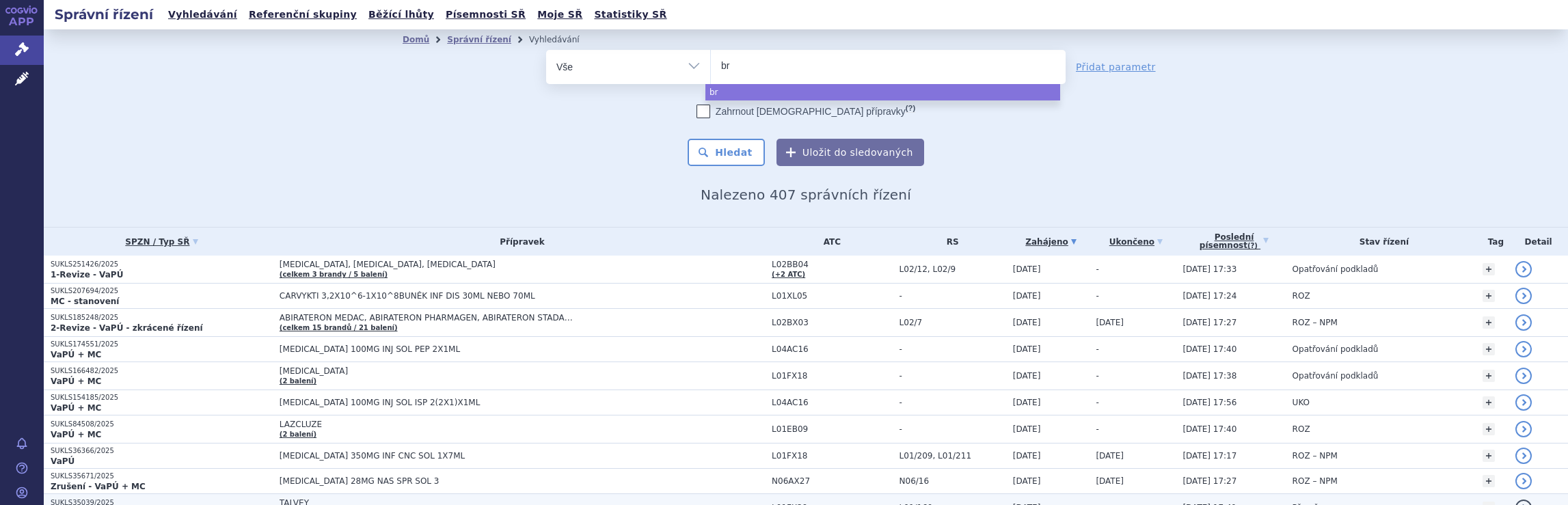
type input "bri"
type input "bris"
type input "[PERSON_NAME]"
type input "bristo"
type input "[GEOGRAPHIC_DATA]"
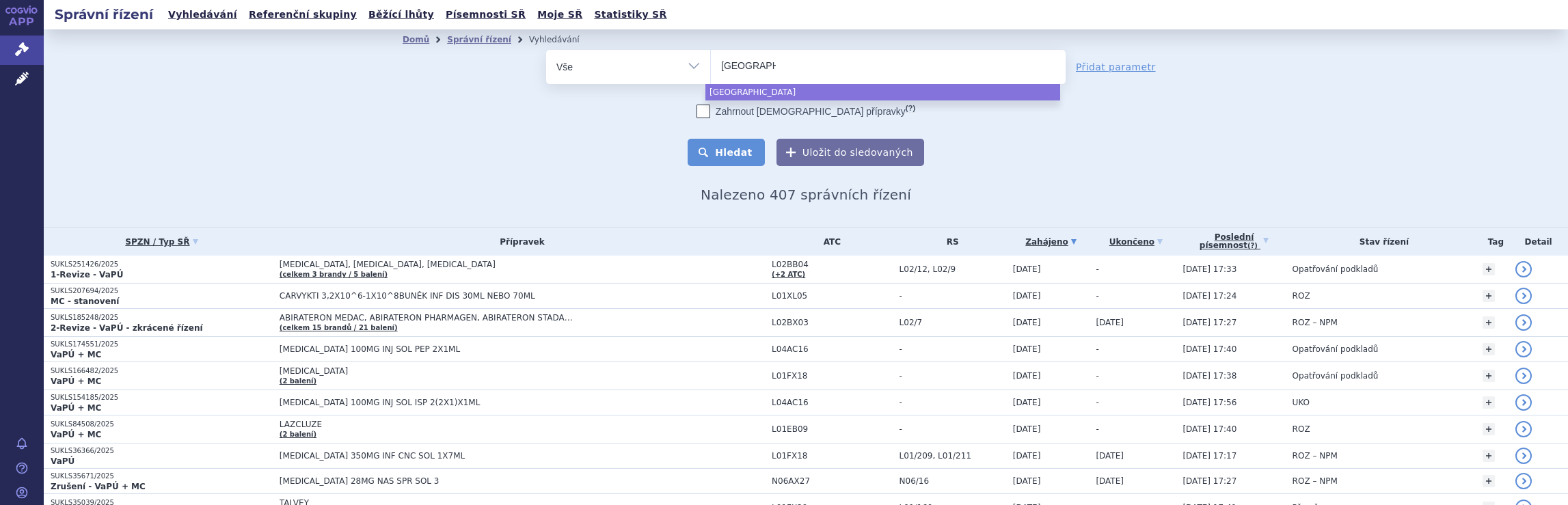
select select "[GEOGRAPHIC_DATA]"
click at [734, 154] on button "Hledat" at bounding box center [726, 152] width 78 height 28
